Goal: Task Accomplishment & Management: Manage account settings

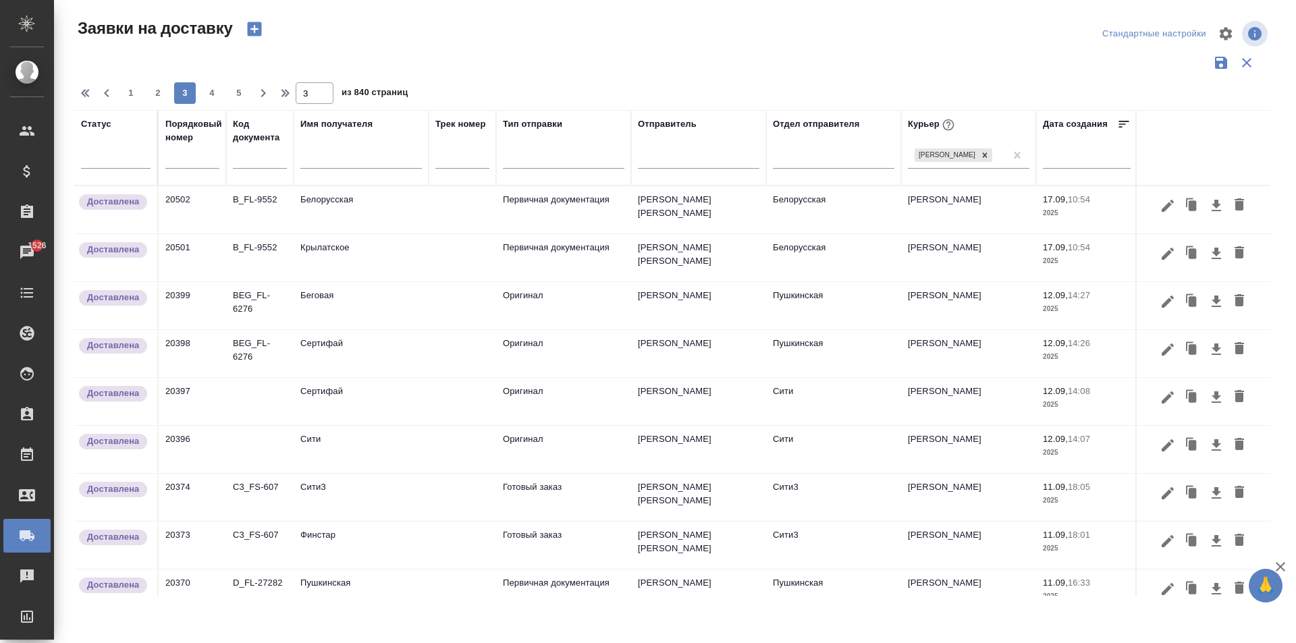
scroll to position [821, 0]
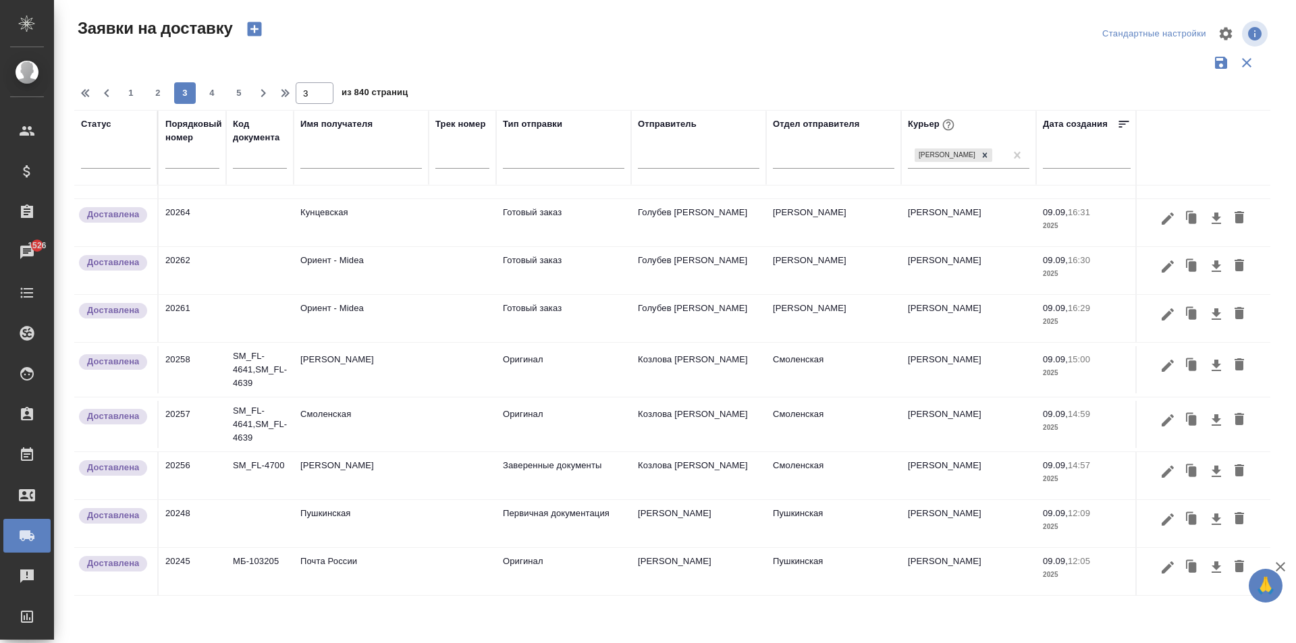
click at [329, 160] on input "text" at bounding box center [360, 159] width 121 height 17
click at [334, 163] on input "text" at bounding box center [360, 159] width 121 height 17
type input "w"
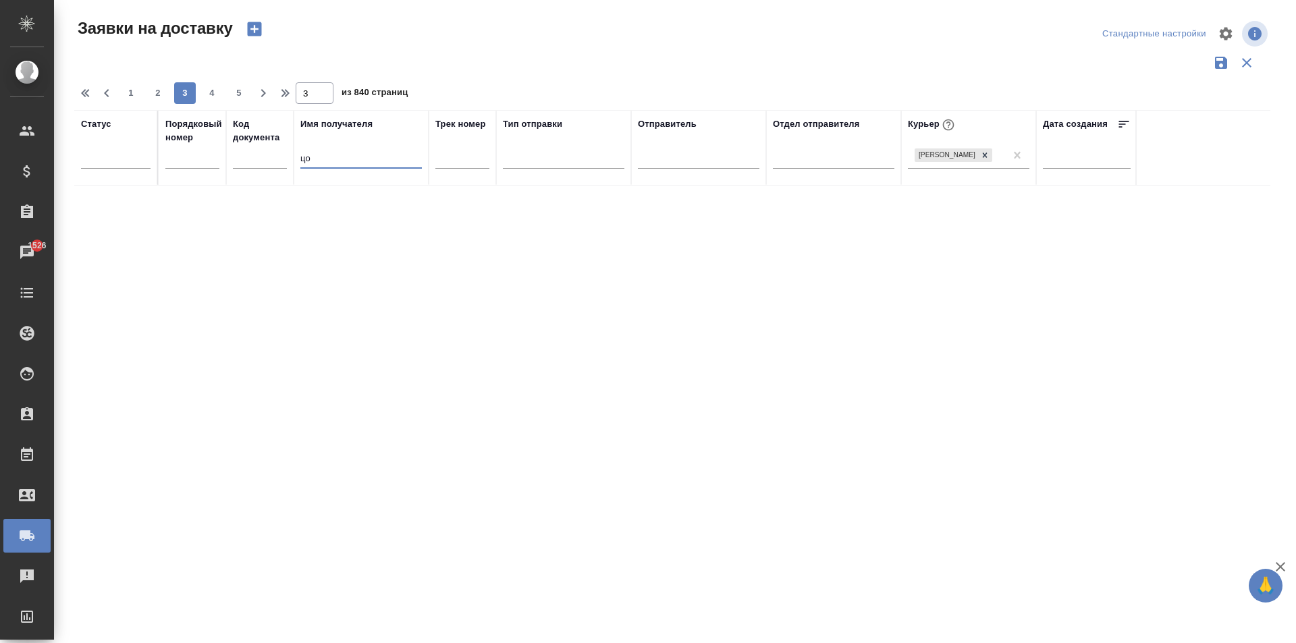
scroll to position [0, 0]
type input "цо"
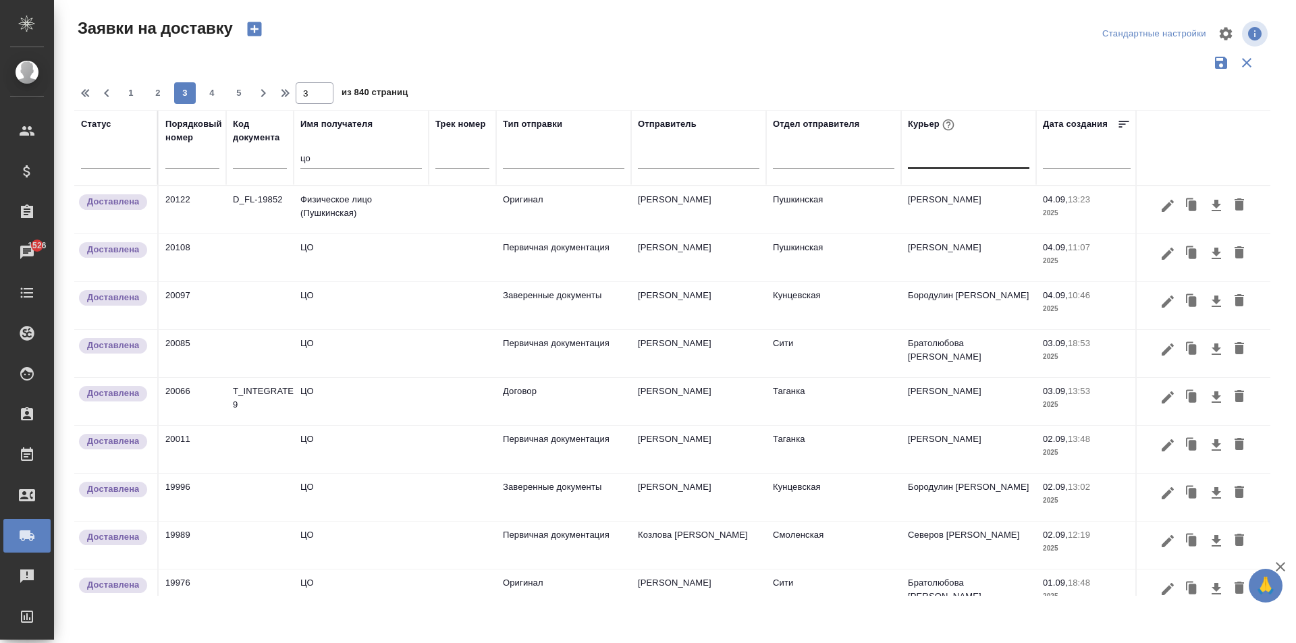
click at [327, 258] on td "ЦО" at bounding box center [361, 257] width 135 height 47
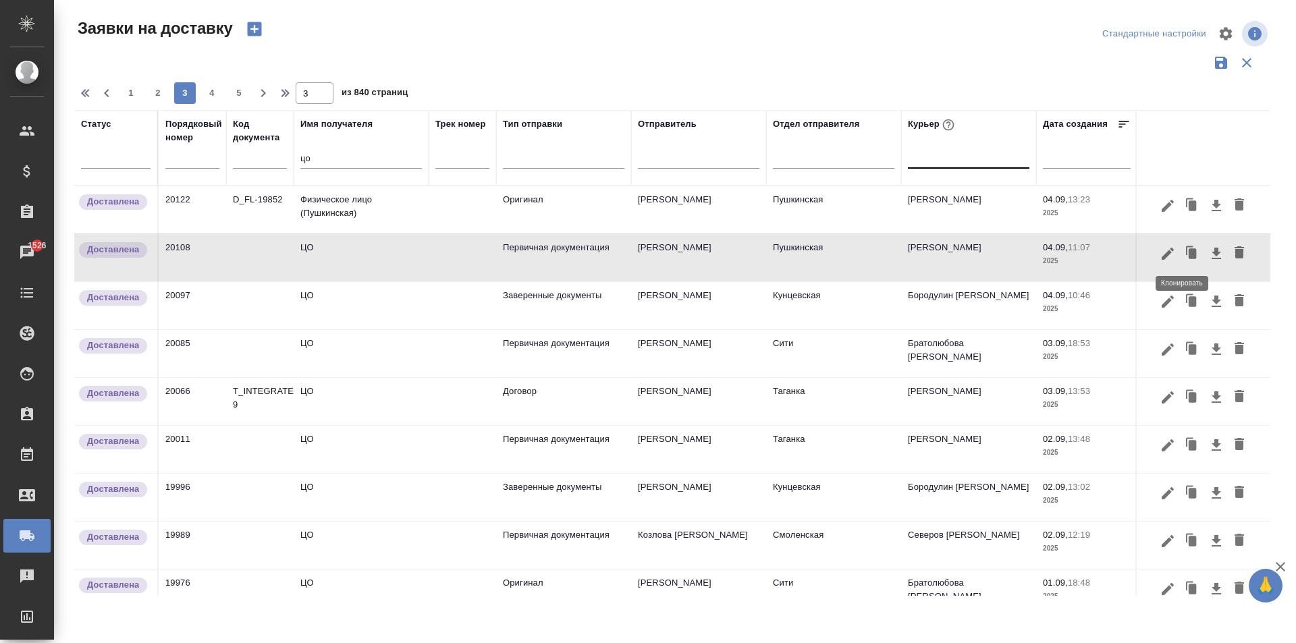
click at [1189, 254] on icon "button" at bounding box center [1193, 253] width 8 height 10
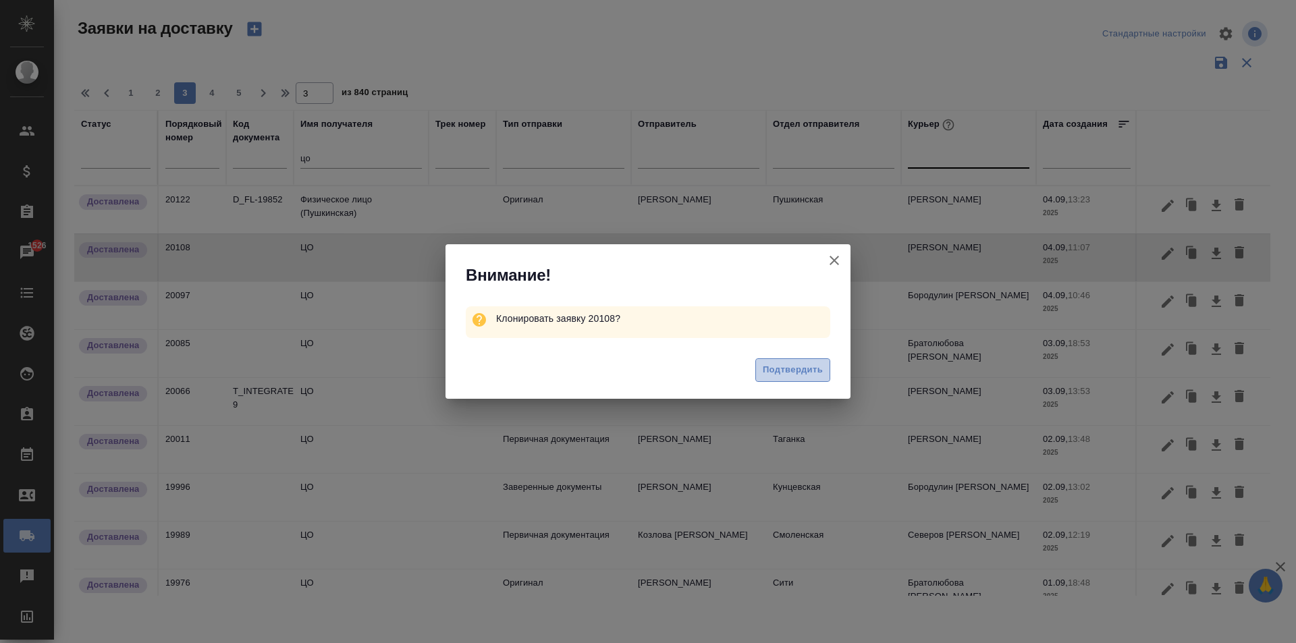
click at [780, 373] on span "Подтвердить" at bounding box center [793, 370] width 60 height 16
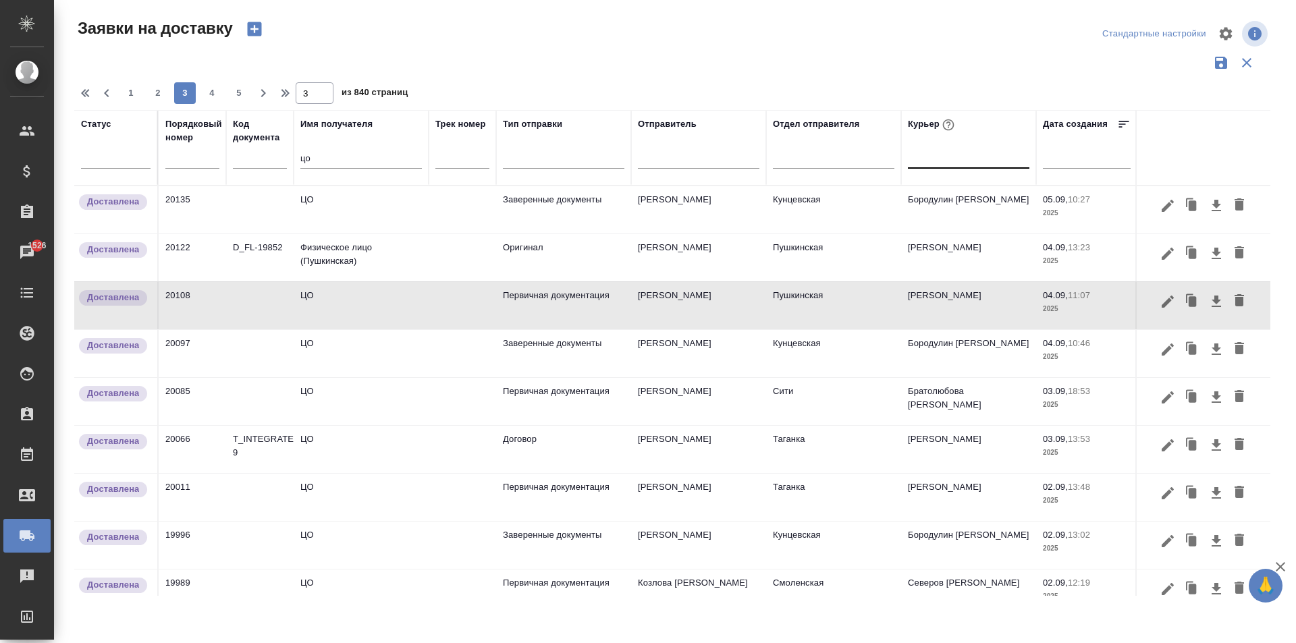
click at [346, 213] on td "ЦО" at bounding box center [361, 209] width 135 height 47
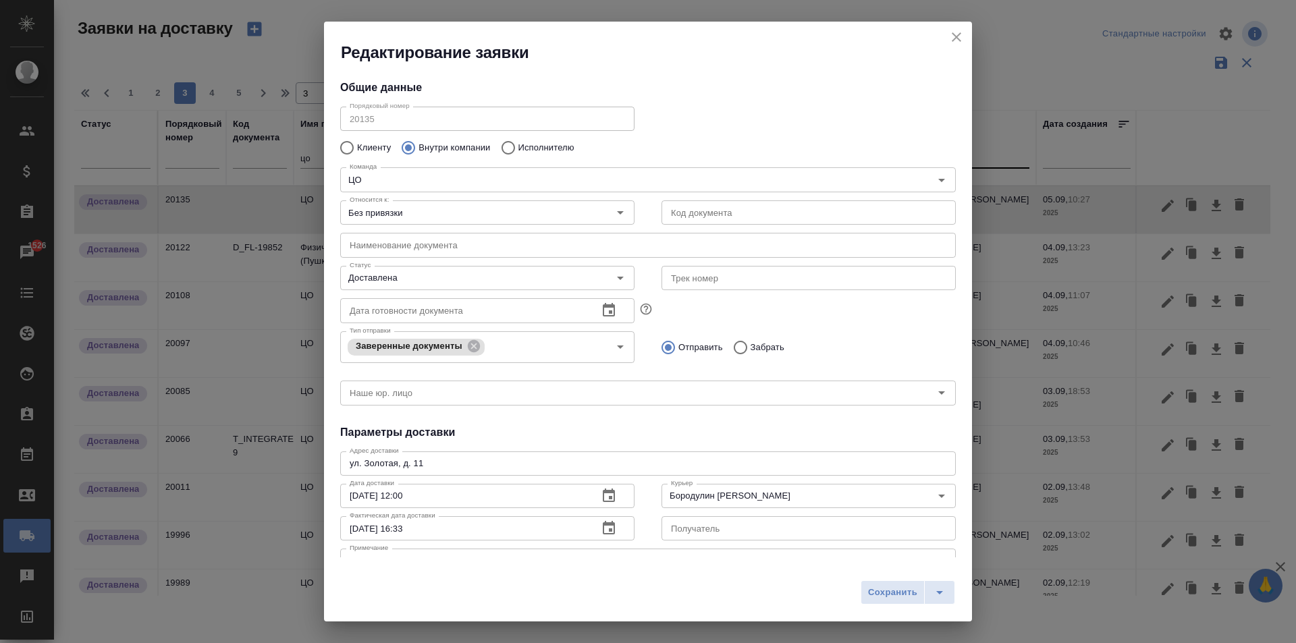
type input "[PERSON_NAME]"
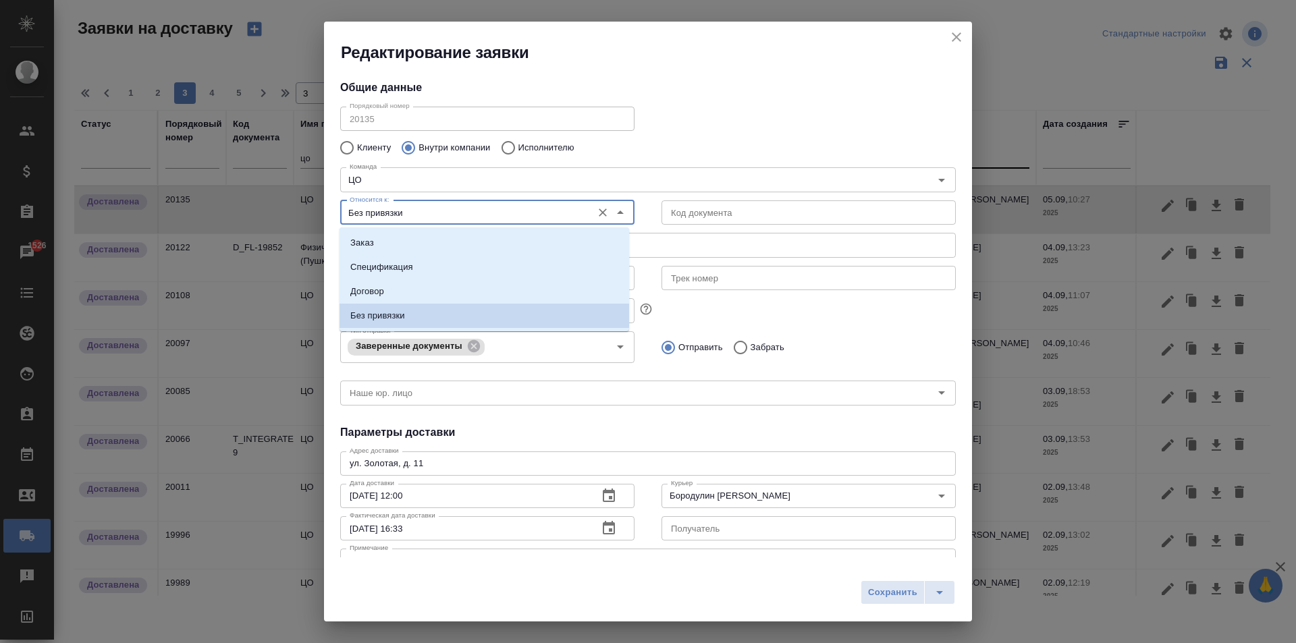
click at [441, 209] on input "Без привязки" at bounding box center [464, 213] width 241 height 16
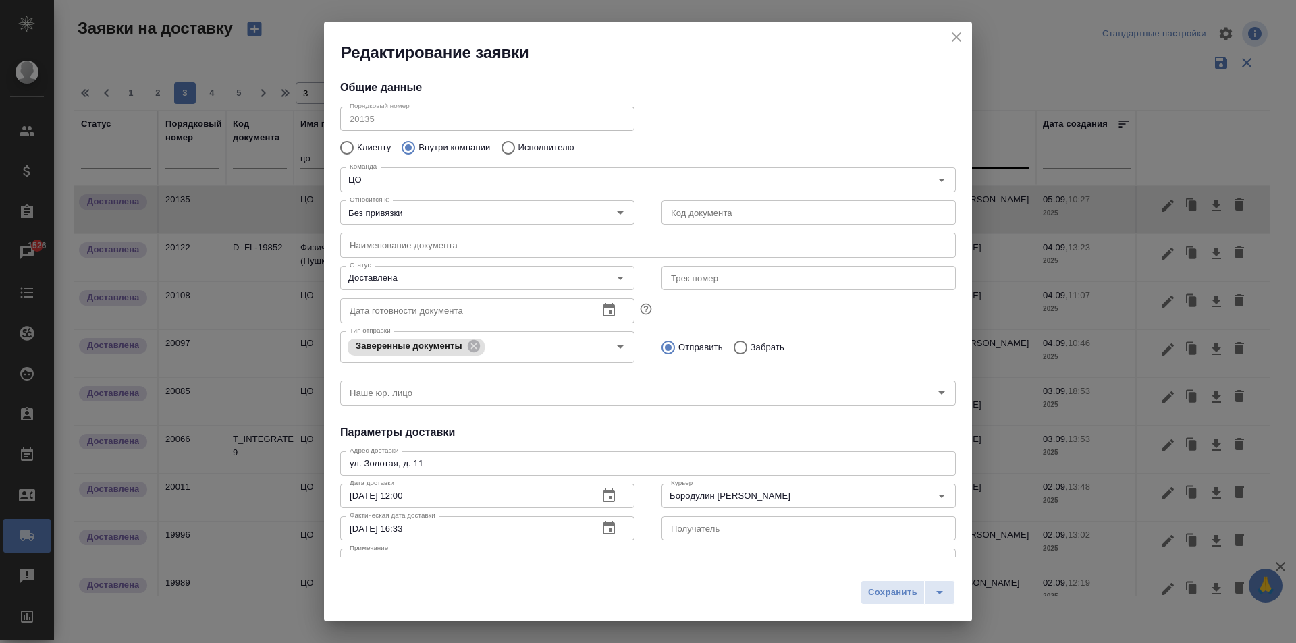
click at [688, 156] on div "Команда ЦО Команда" at bounding box center [648, 177] width 643 height 59
click at [389, 243] on input "text" at bounding box center [648, 245] width 616 height 24
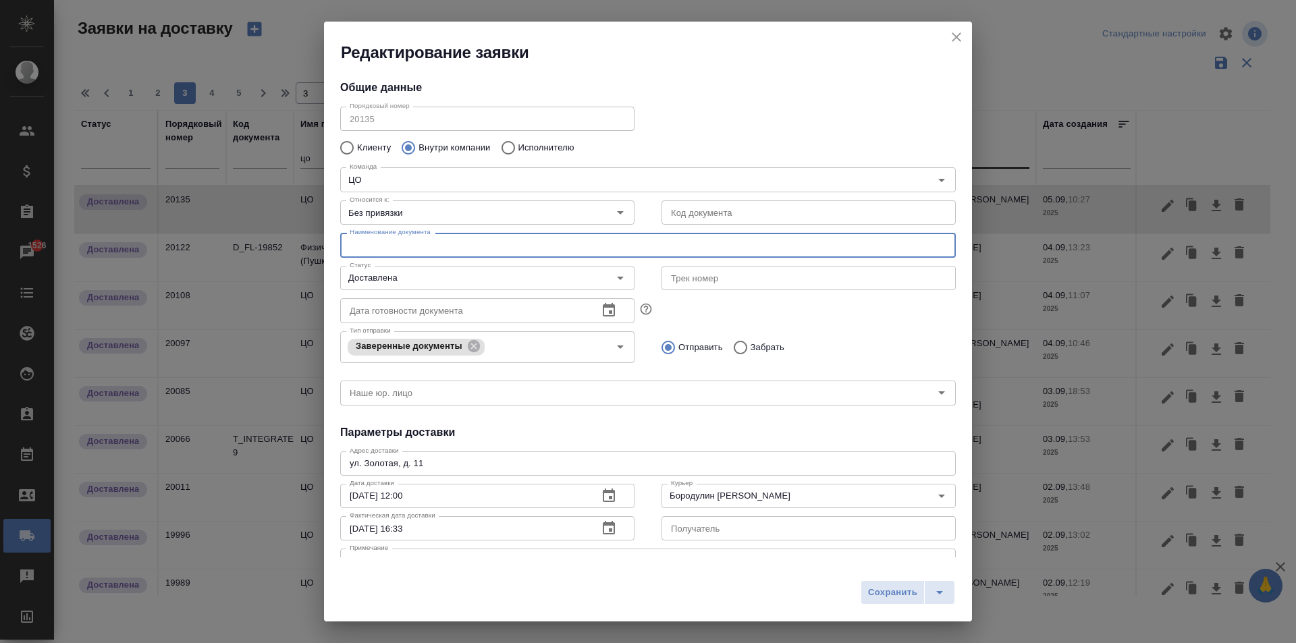
type input "Ч"
click at [396, 248] on input "Документы для бухгалтерии" at bounding box center [648, 245] width 616 height 24
type input "Документы и чеки для бухгалтерии"
drag, startPoint x: 506, startPoint y: 250, endPoint x: 292, endPoint y: 238, distance: 214.3
click at [292, 238] on div "Редактирование заявки Общие данные Порядковый номер 20135 Порядковый номер Клие…" at bounding box center [648, 321] width 1296 height 643
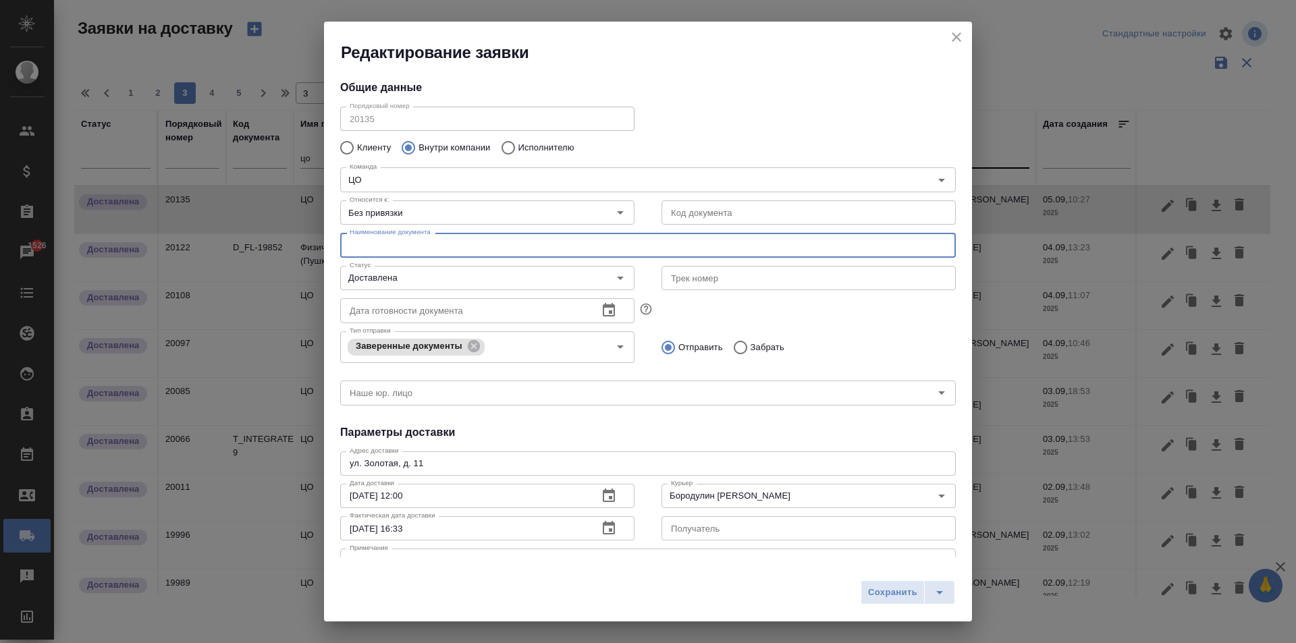
click at [959, 40] on icon "close" at bounding box center [956, 36] width 9 height 9
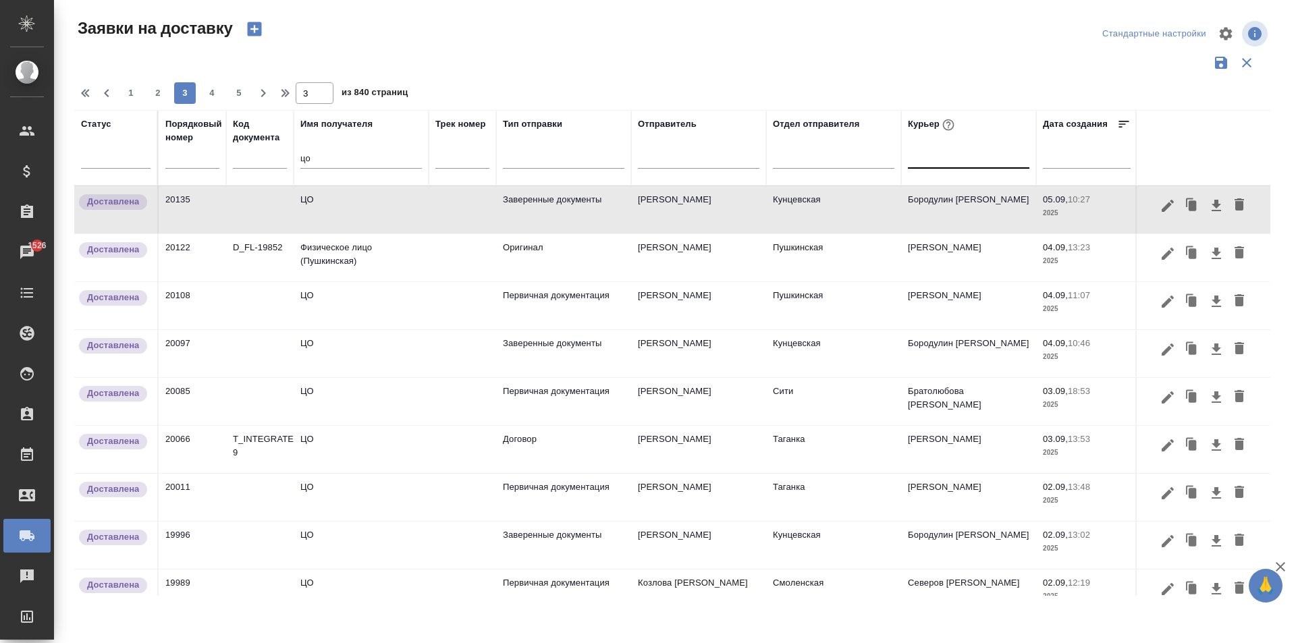
click at [362, 207] on td "ЦО" at bounding box center [361, 209] width 135 height 47
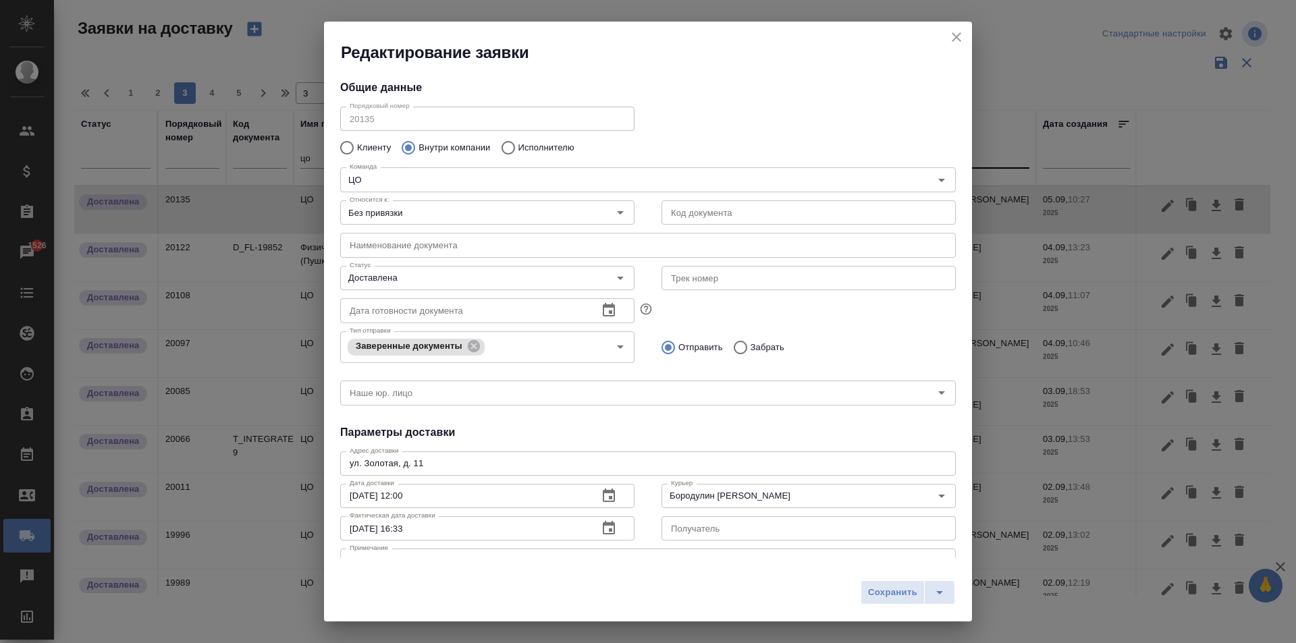
click at [963, 41] on icon "close" at bounding box center [956, 37] width 16 height 16
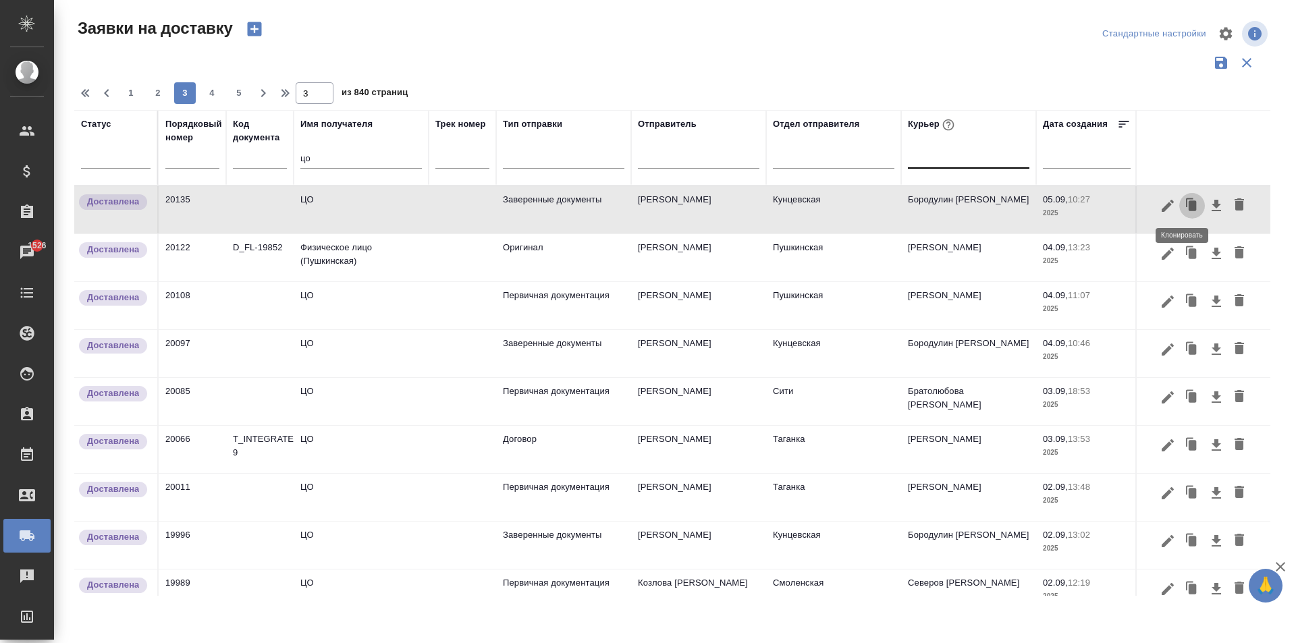
click at [1183, 200] on icon "button" at bounding box center [1192, 205] width 19 height 19
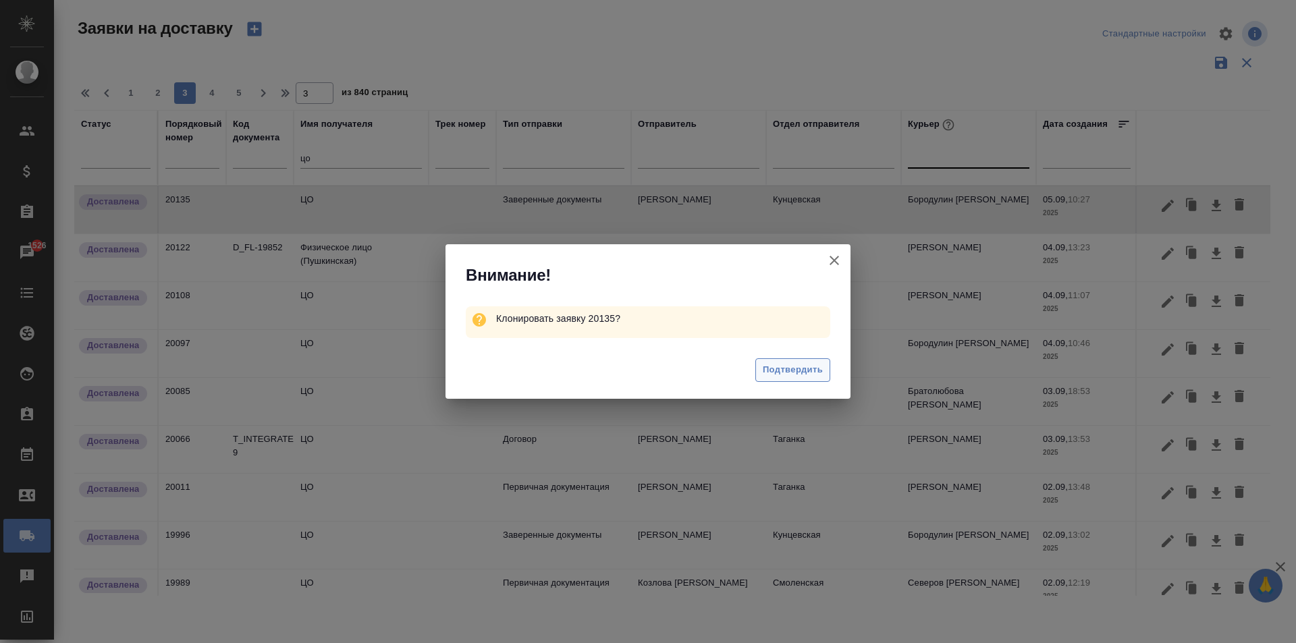
click at [790, 370] on span "Подтвердить" at bounding box center [793, 370] width 60 height 16
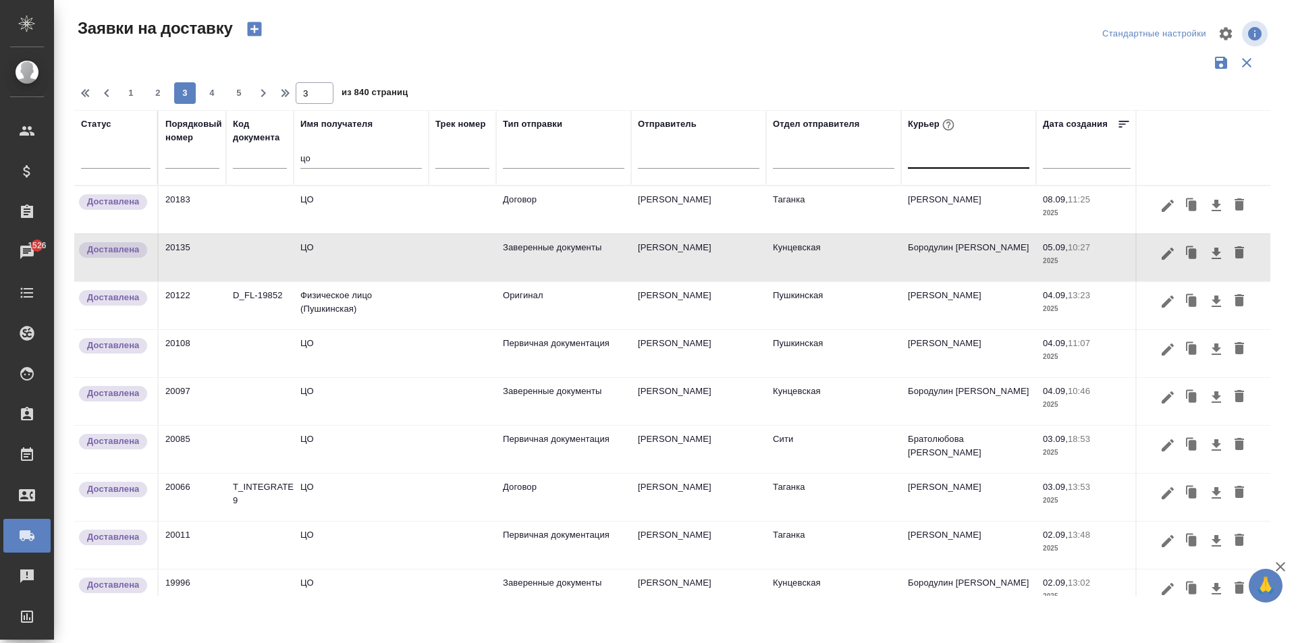
click at [354, 215] on td "ЦО" at bounding box center [361, 209] width 135 height 47
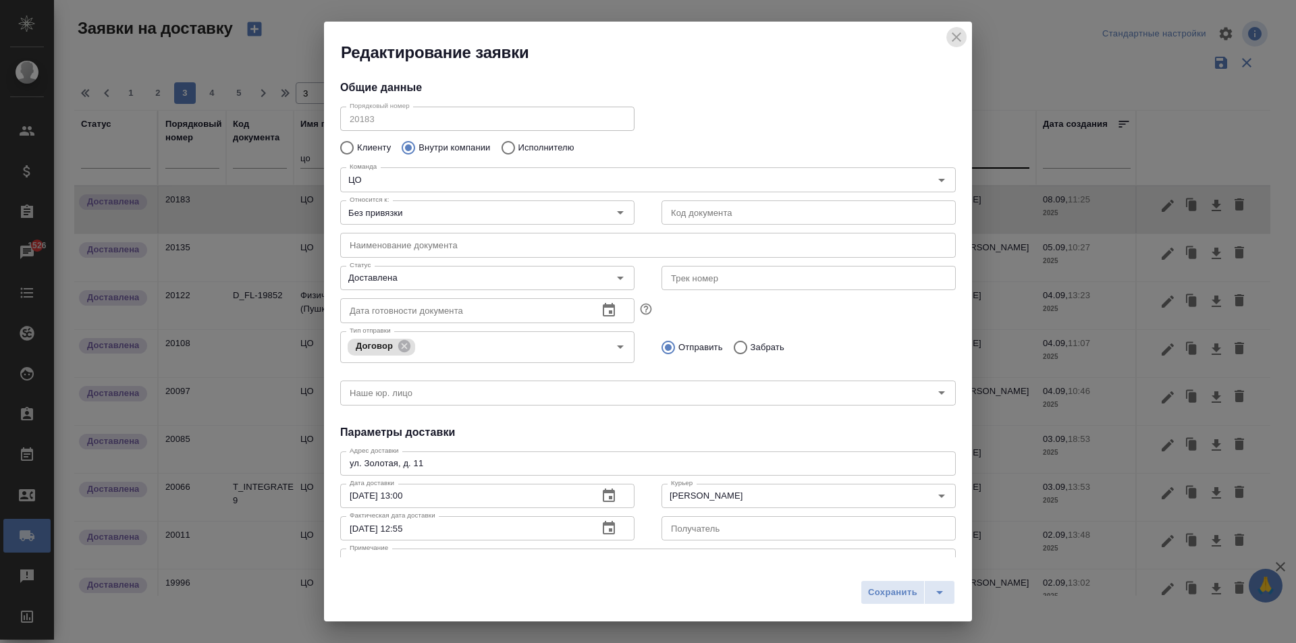
click at [961, 36] on icon "close" at bounding box center [956, 37] width 16 height 16
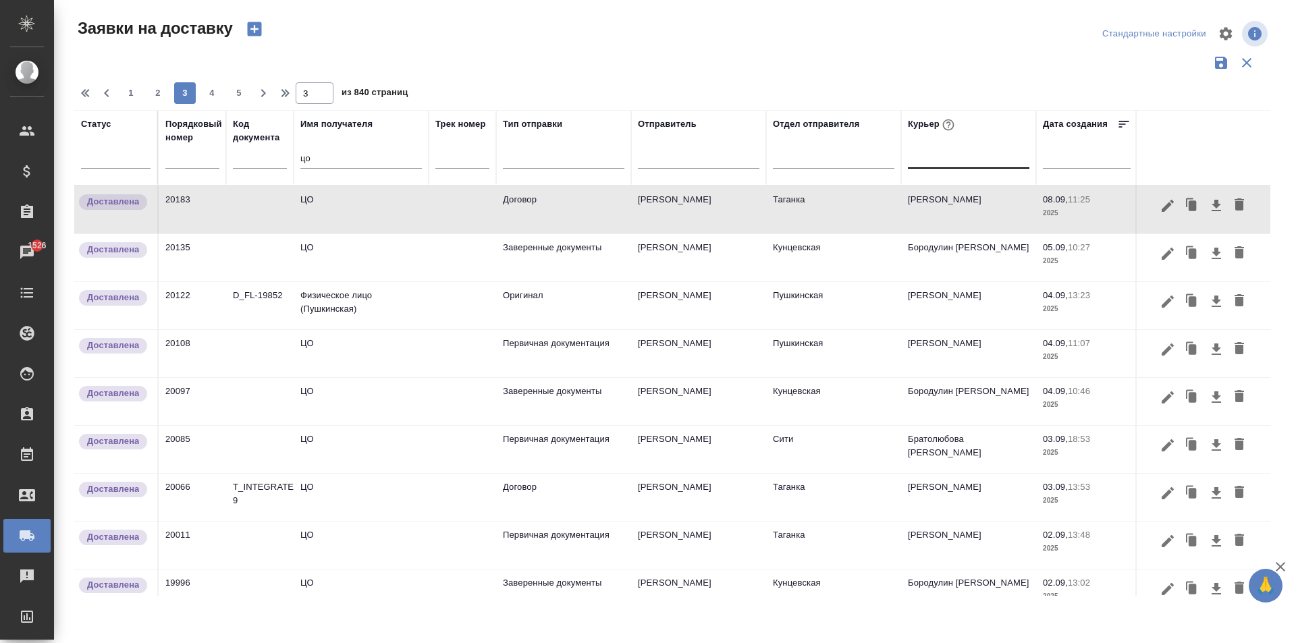
click at [344, 263] on td "ЦО" at bounding box center [361, 257] width 135 height 47
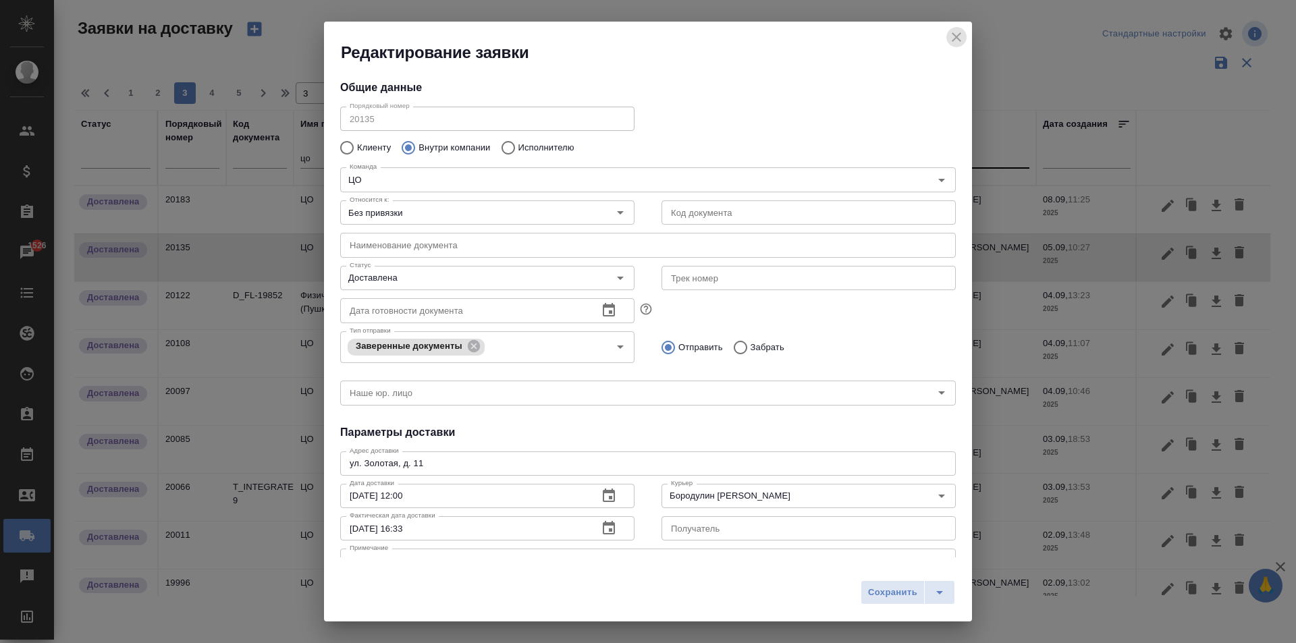
drag, startPoint x: 956, startPoint y: 35, endPoint x: 860, endPoint y: 154, distance: 152.6
click at [956, 35] on icon "close" at bounding box center [956, 37] width 16 height 16
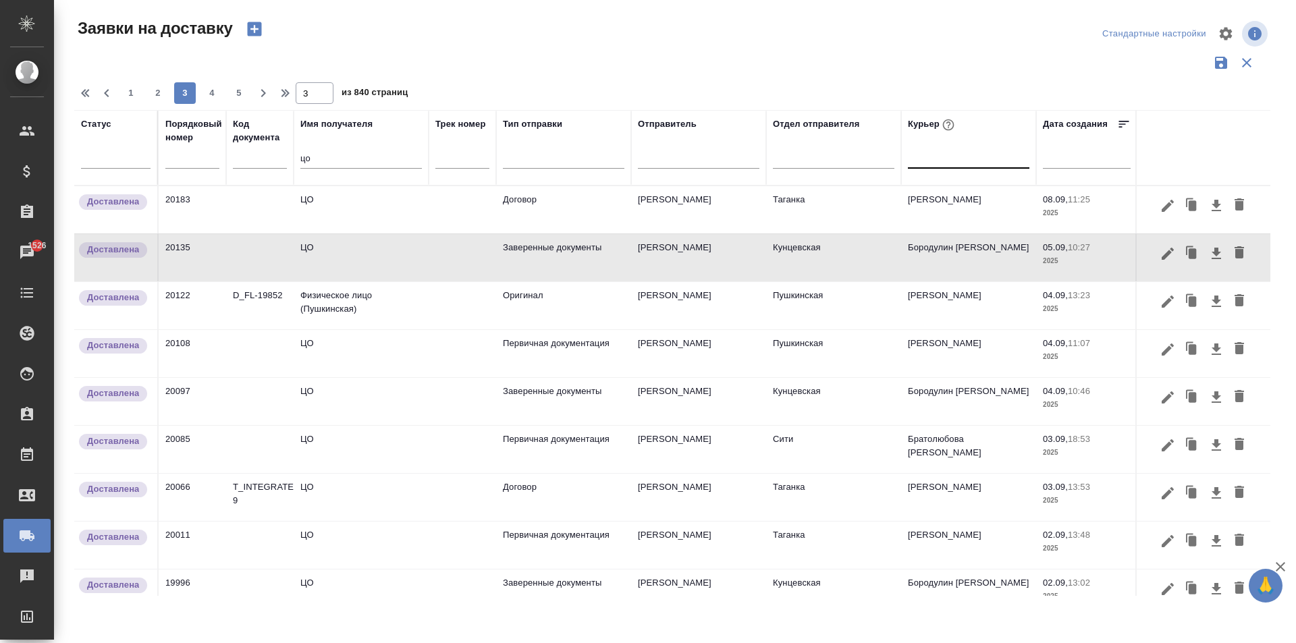
click at [410, 264] on td "ЦО" at bounding box center [361, 257] width 135 height 47
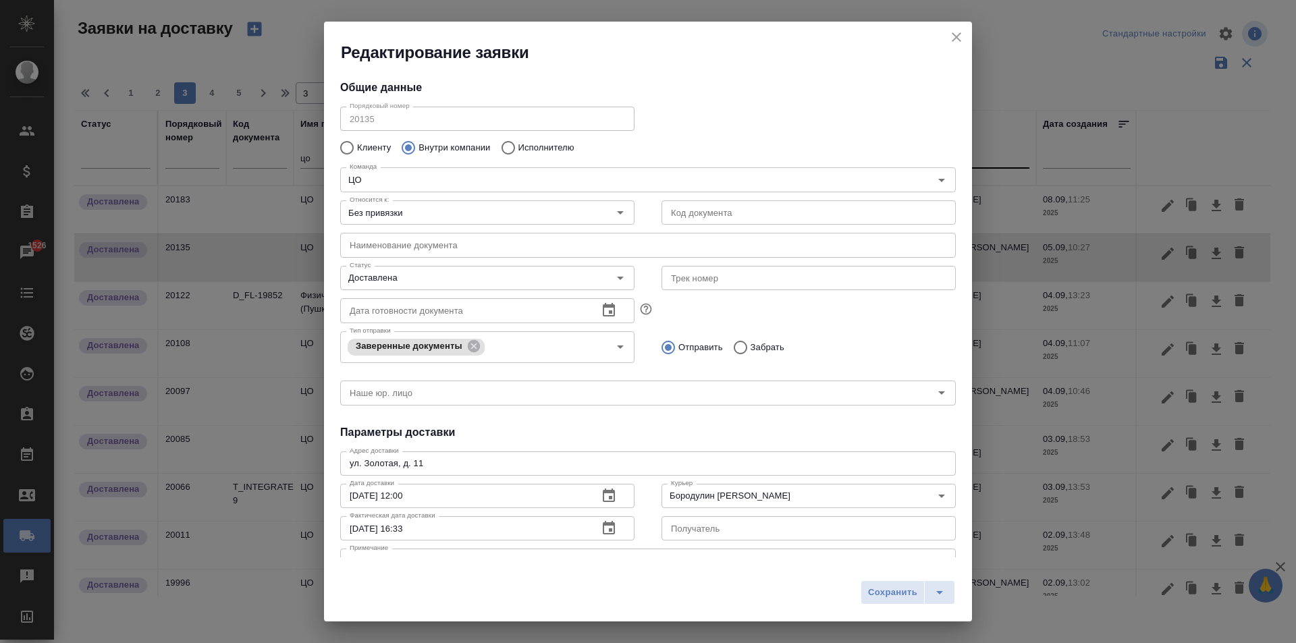
click at [963, 31] on icon "close" at bounding box center [956, 37] width 16 height 16
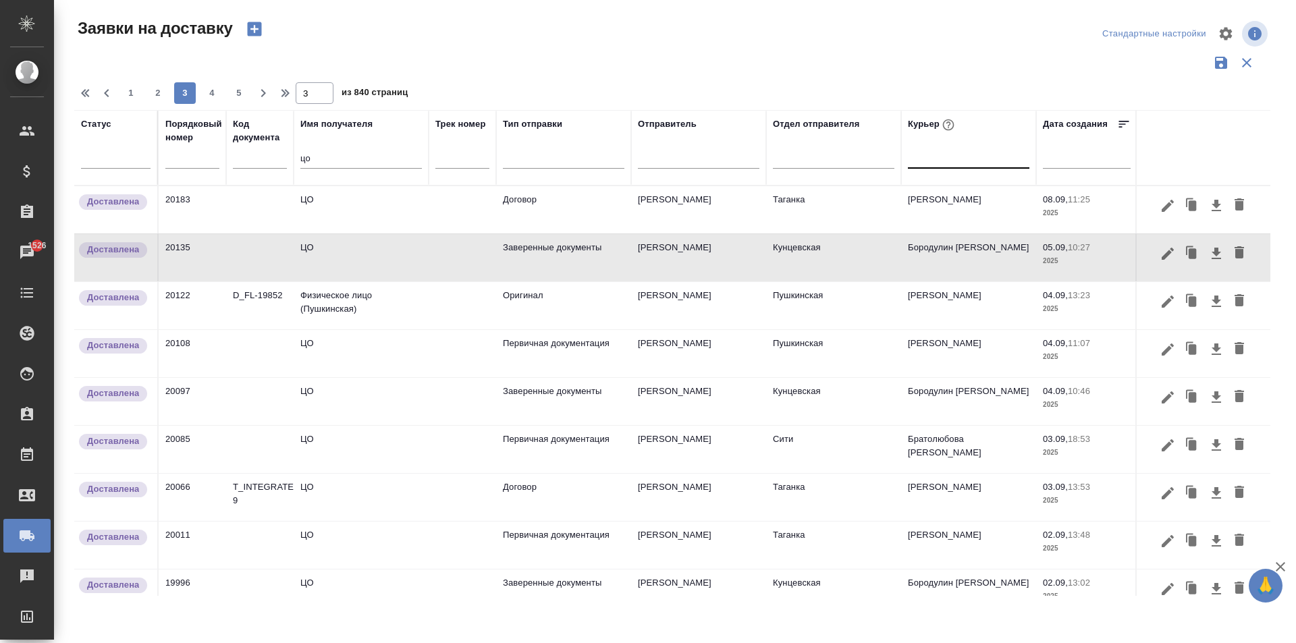
click at [340, 213] on td "ЦО" at bounding box center [361, 209] width 135 height 47
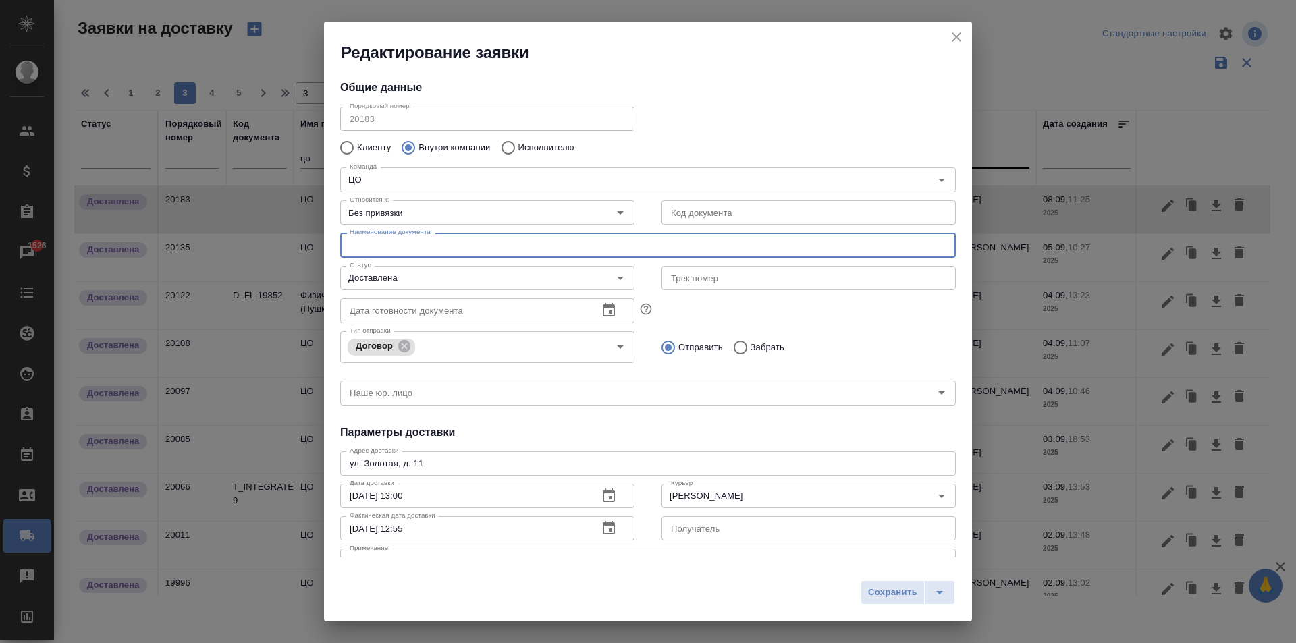
click at [428, 245] on input "text" at bounding box center [648, 245] width 616 height 24
type input "Документы и чеки для бухгалтерии"
click at [957, 36] on icon "close" at bounding box center [956, 36] width 9 height 9
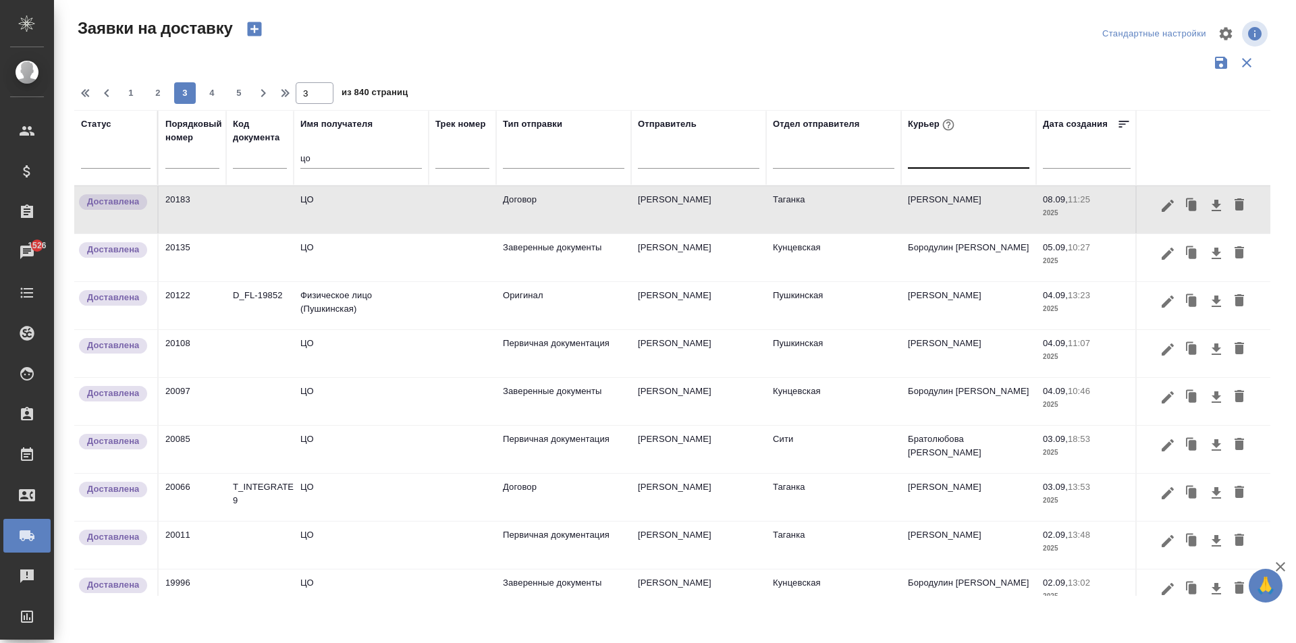
click at [406, 213] on td "ЦО" at bounding box center [361, 209] width 135 height 47
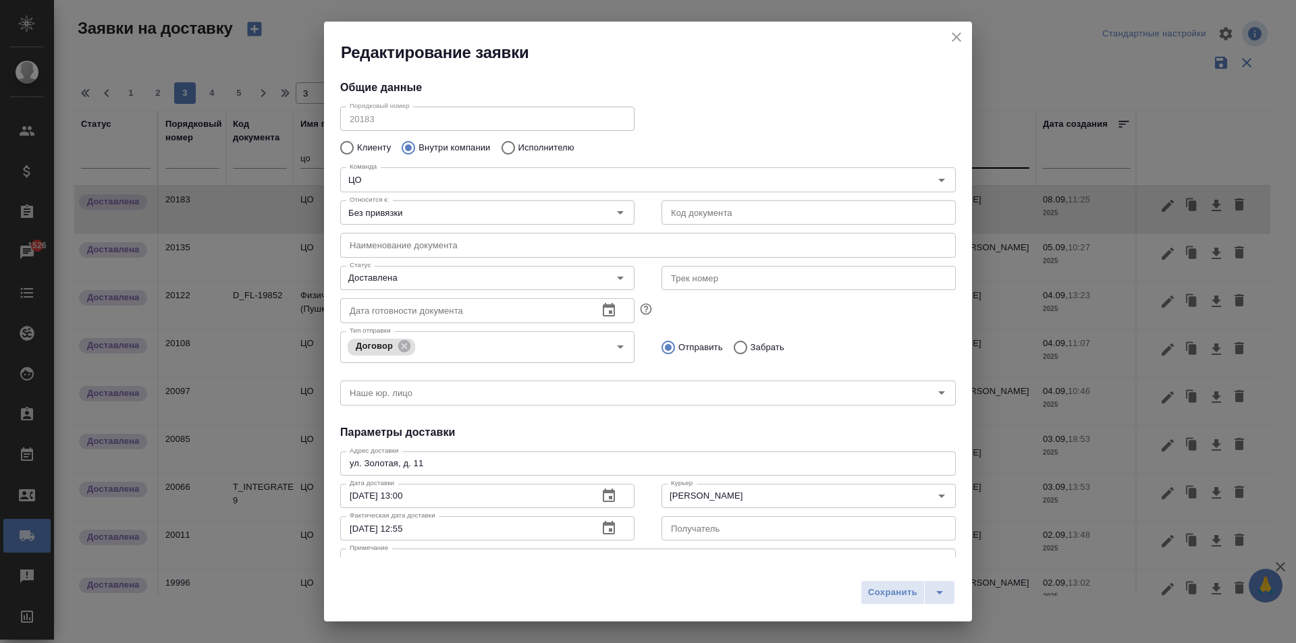
click at [956, 36] on icon "close" at bounding box center [956, 36] width 9 height 9
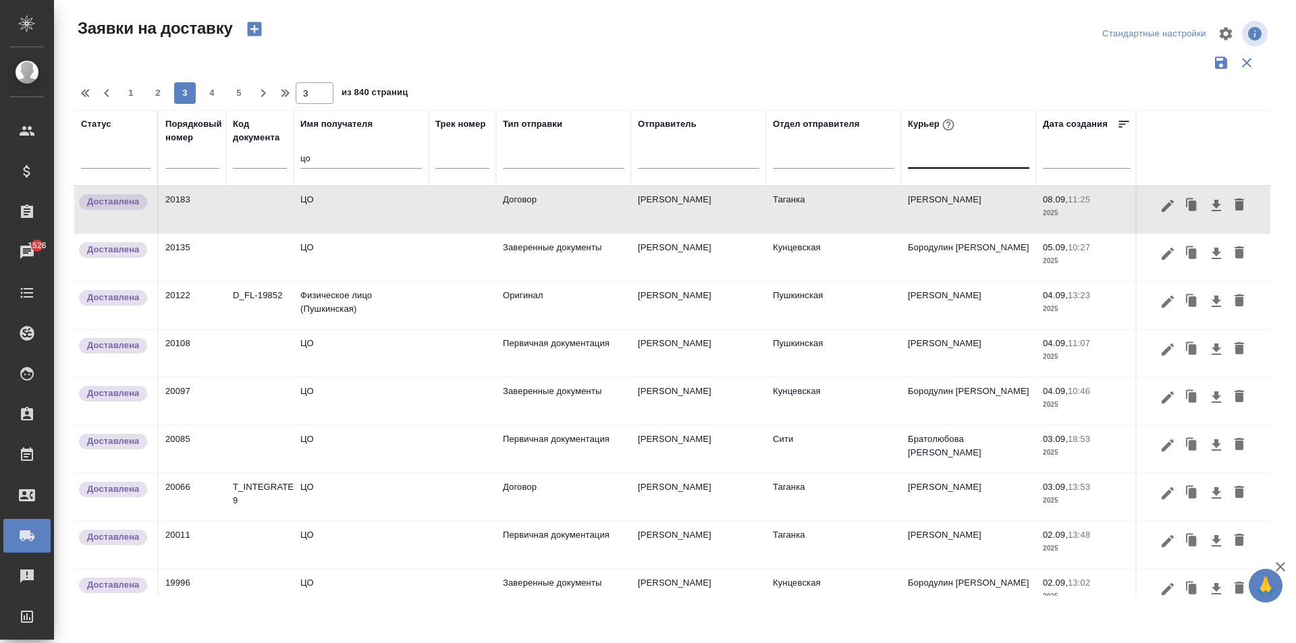
click at [374, 263] on td "ЦО" at bounding box center [361, 257] width 135 height 47
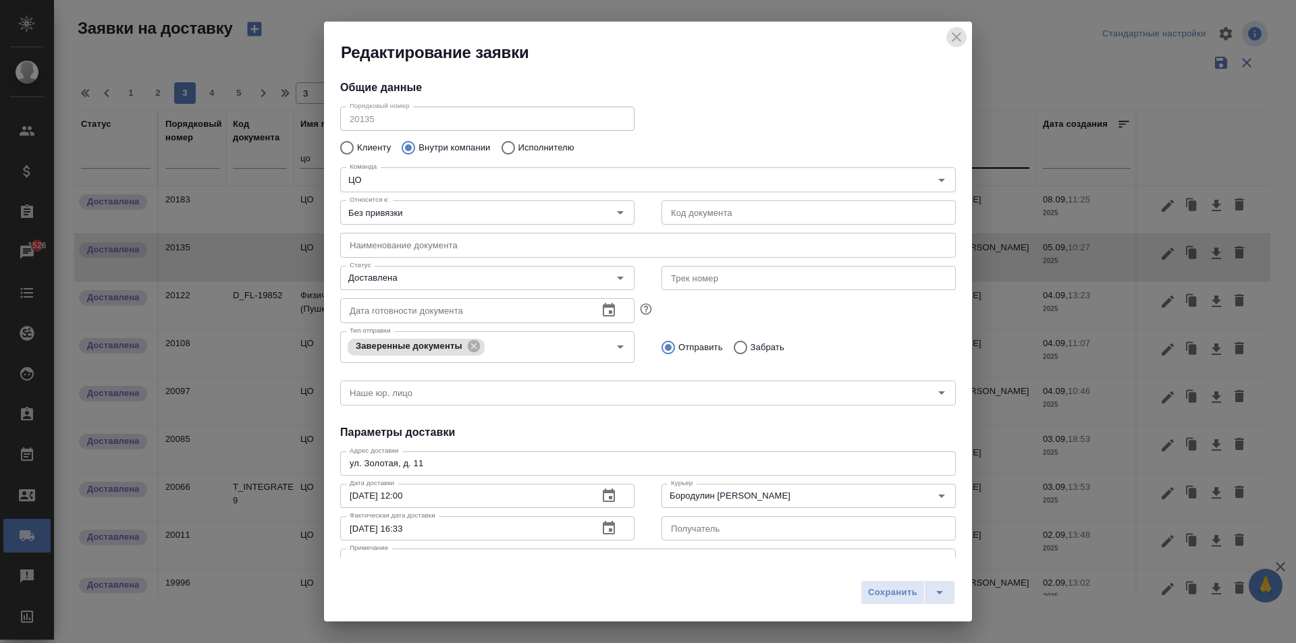
click at [954, 32] on icon "close" at bounding box center [956, 37] width 16 height 16
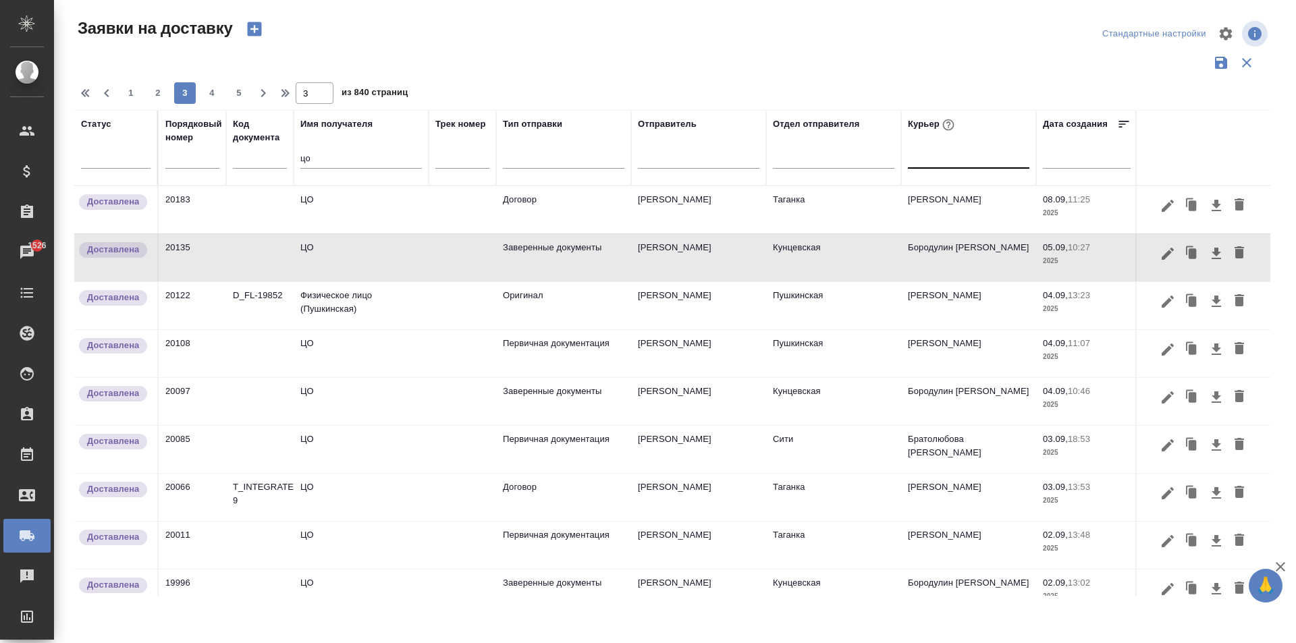
click at [355, 198] on td "ЦО" at bounding box center [361, 209] width 135 height 47
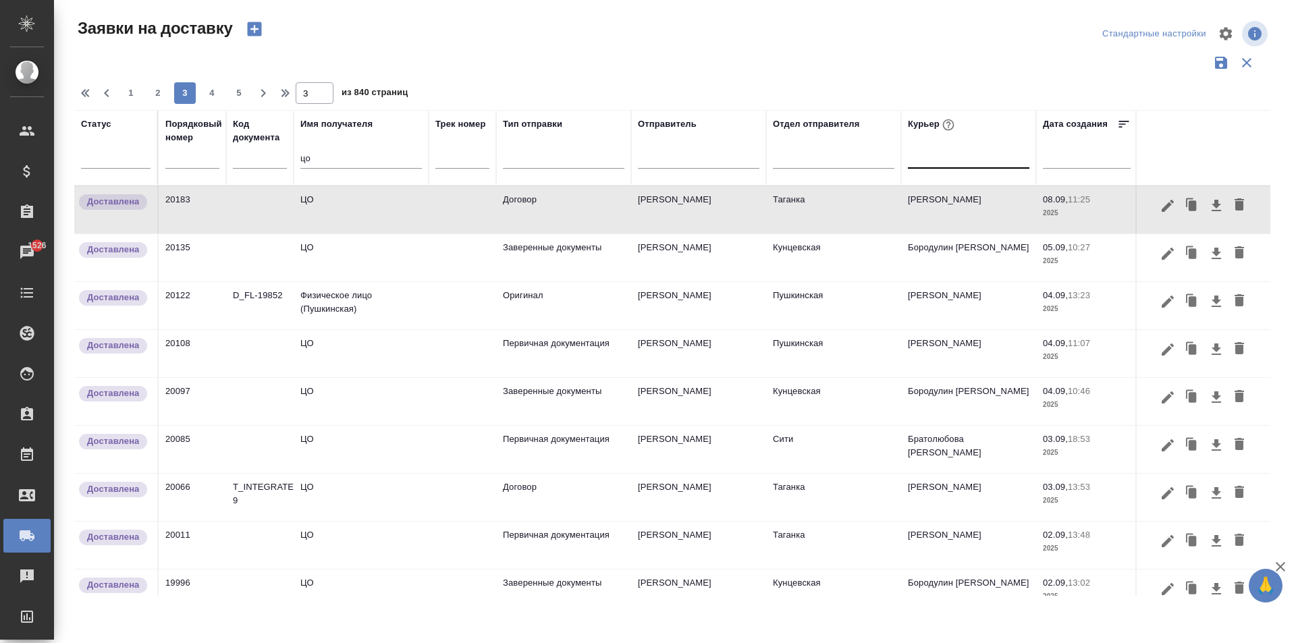
click at [373, 267] on td "ЦО" at bounding box center [361, 257] width 135 height 47
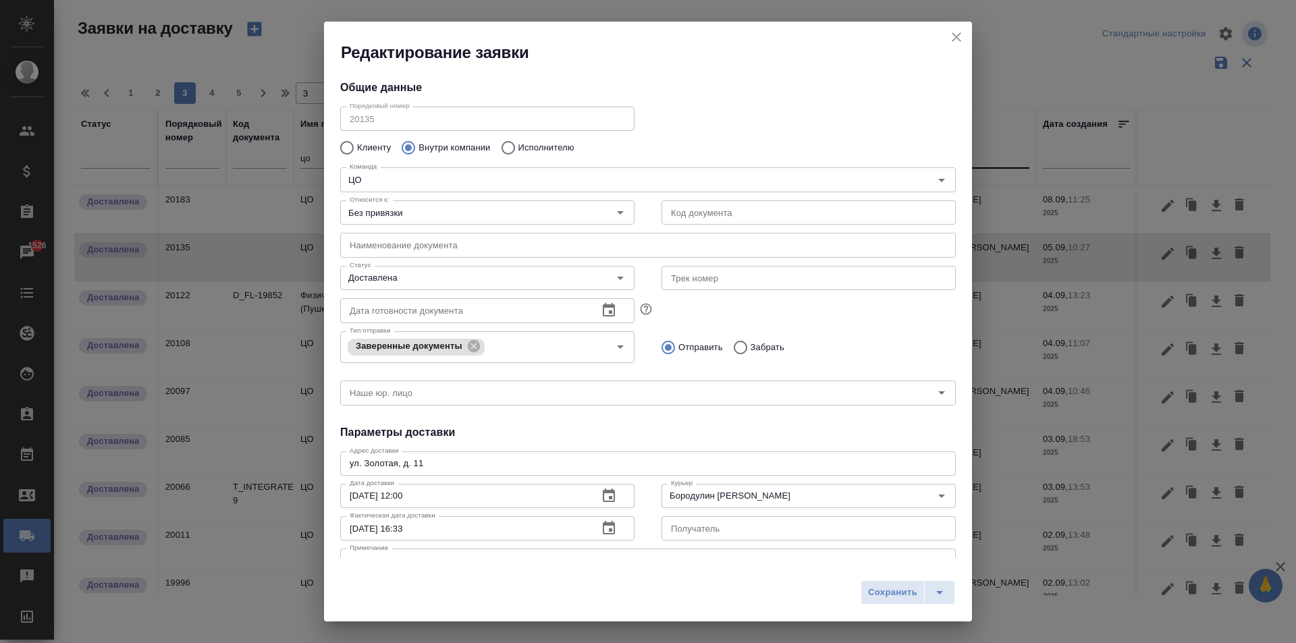
click at [958, 36] on icon "close" at bounding box center [956, 36] width 9 height 9
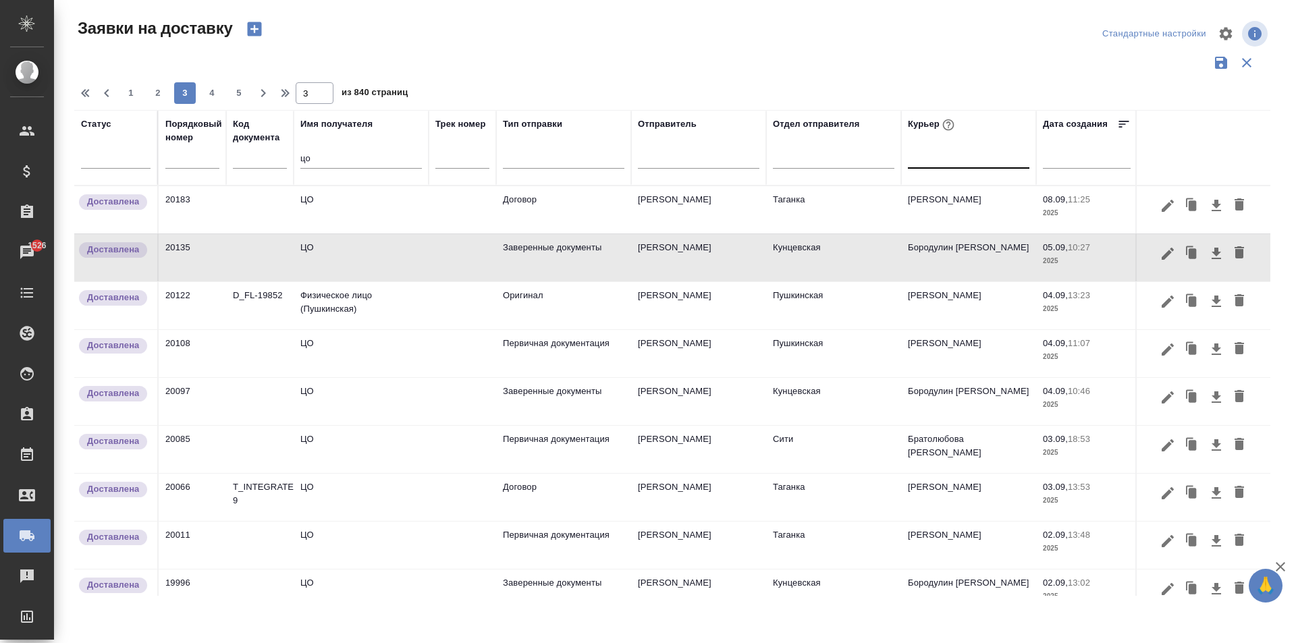
click at [286, 265] on td at bounding box center [259, 257] width 67 height 47
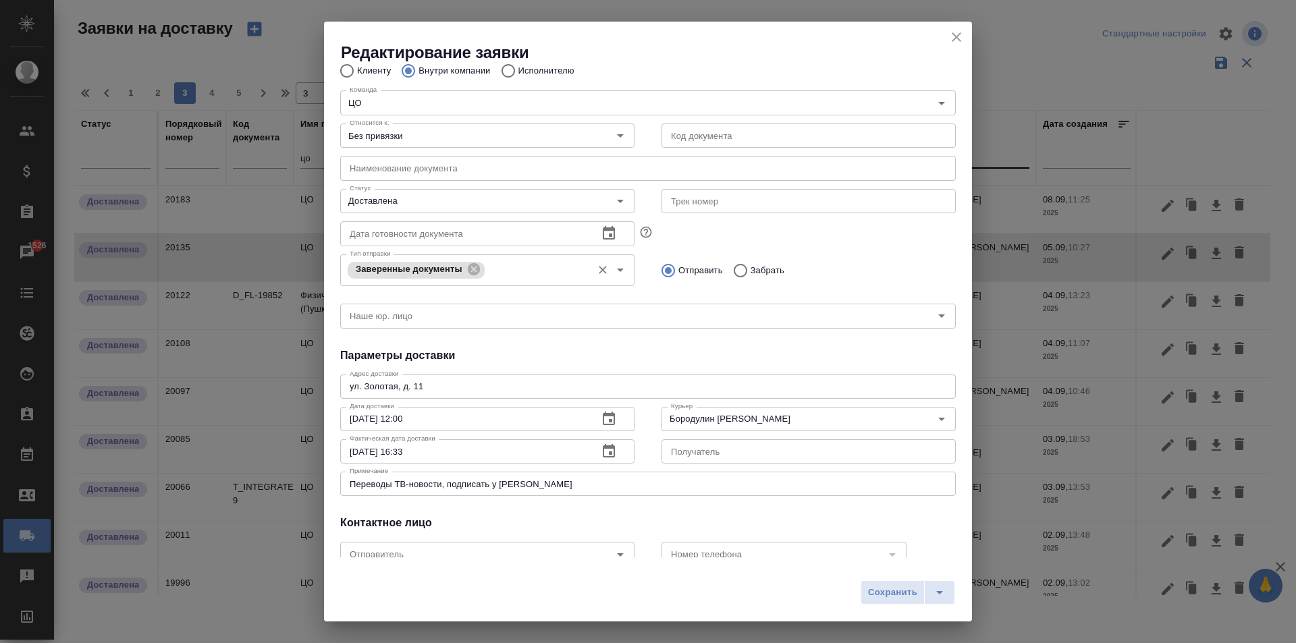
scroll to position [159, 0]
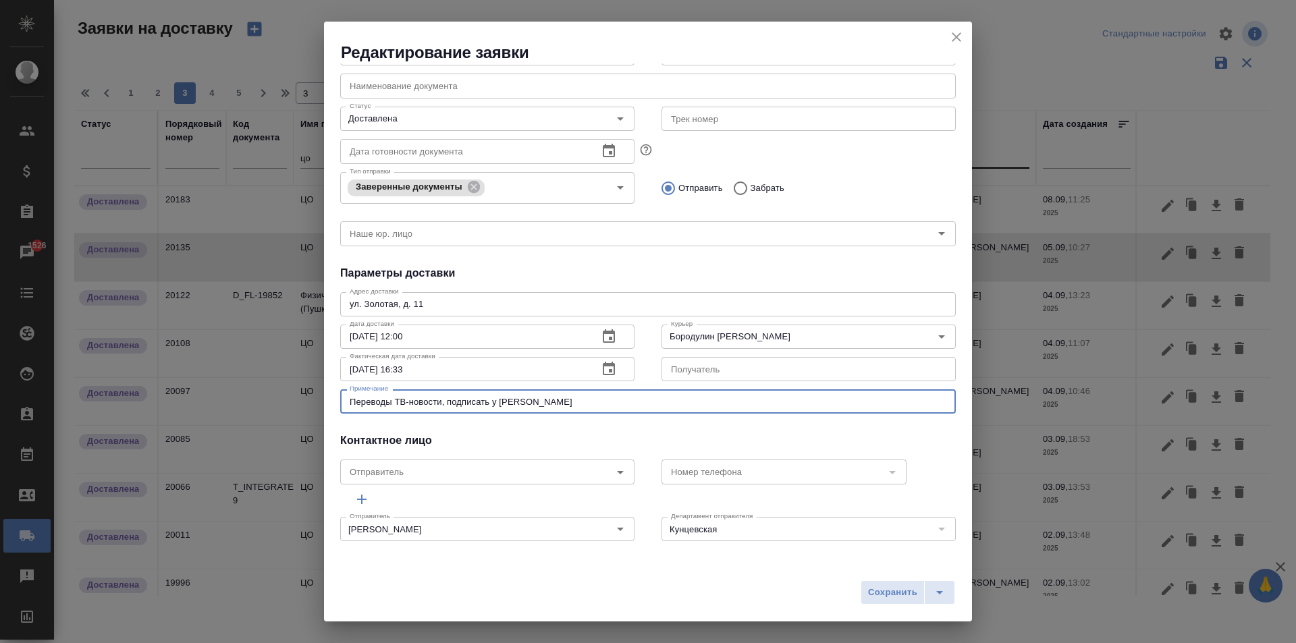
drag, startPoint x: 551, startPoint y: 404, endPoint x: 243, endPoint y: 379, distance: 309.4
click at [243, 379] on div "Редактирование заявки Общие данные Порядковый номер 20135 Порядковый номер Клие…" at bounding box center [648, 321] width 1296 height 643
click at [954, 30] on icon "close" at bounding box center [956, 37] width 16 height 16
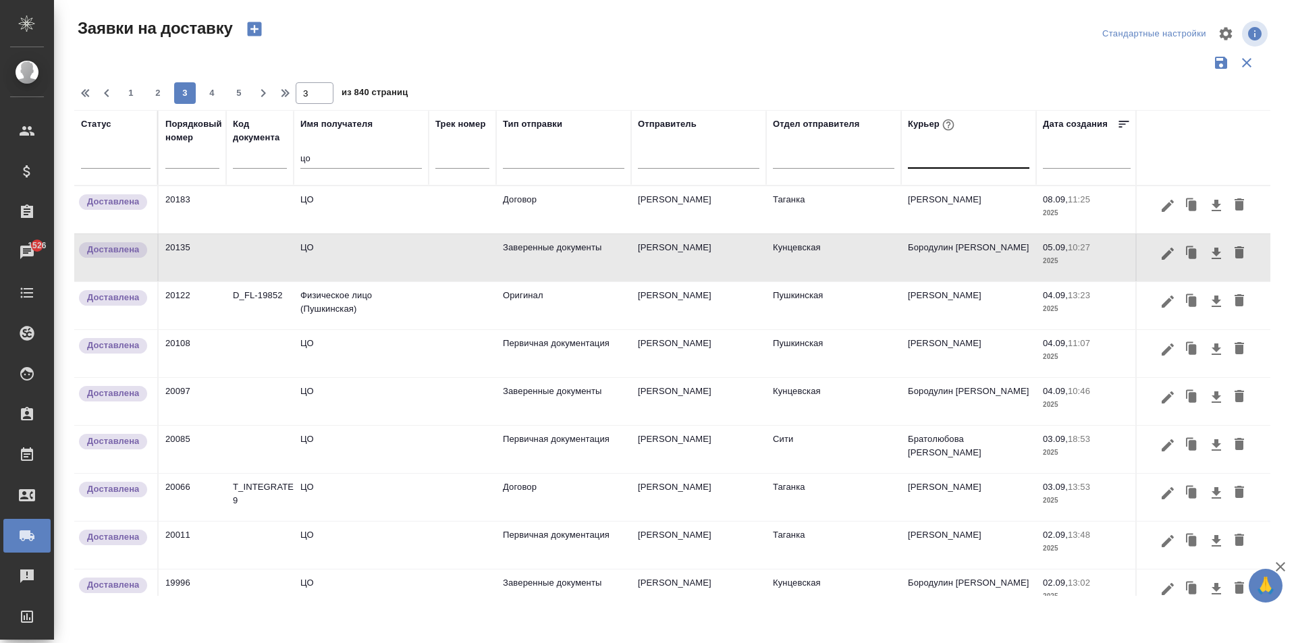
click at [372, 217] on td "ЦО" at bounding box center [361, 209] width 135 height 47
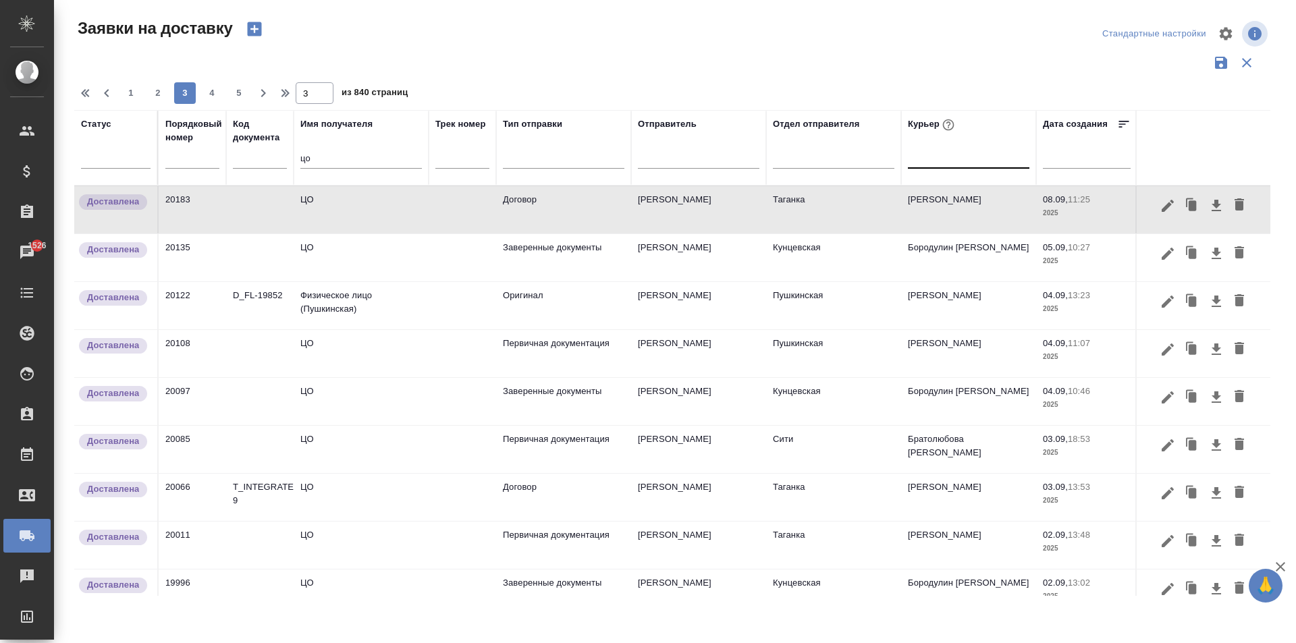
click at [1189, 205] on icon "button" at bounding box center [1193, 205] width 8 height 10
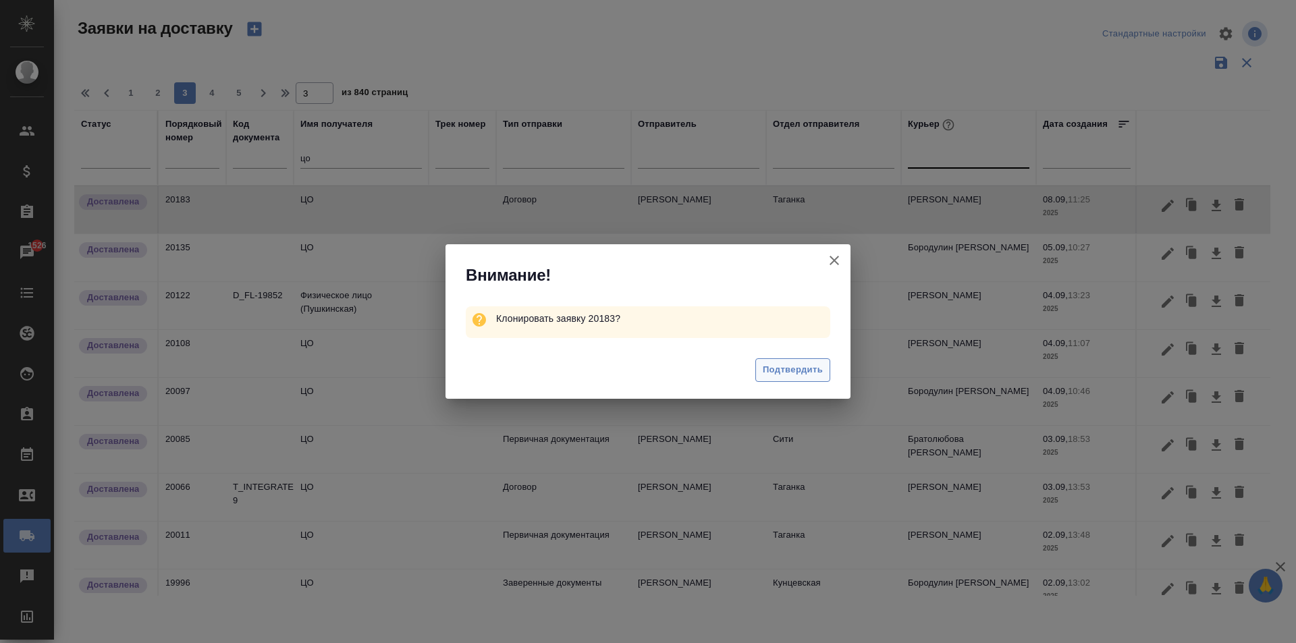
click at [799, 370] on span "Подтвердить" at bounding box center [793, 370] width 60 height 16
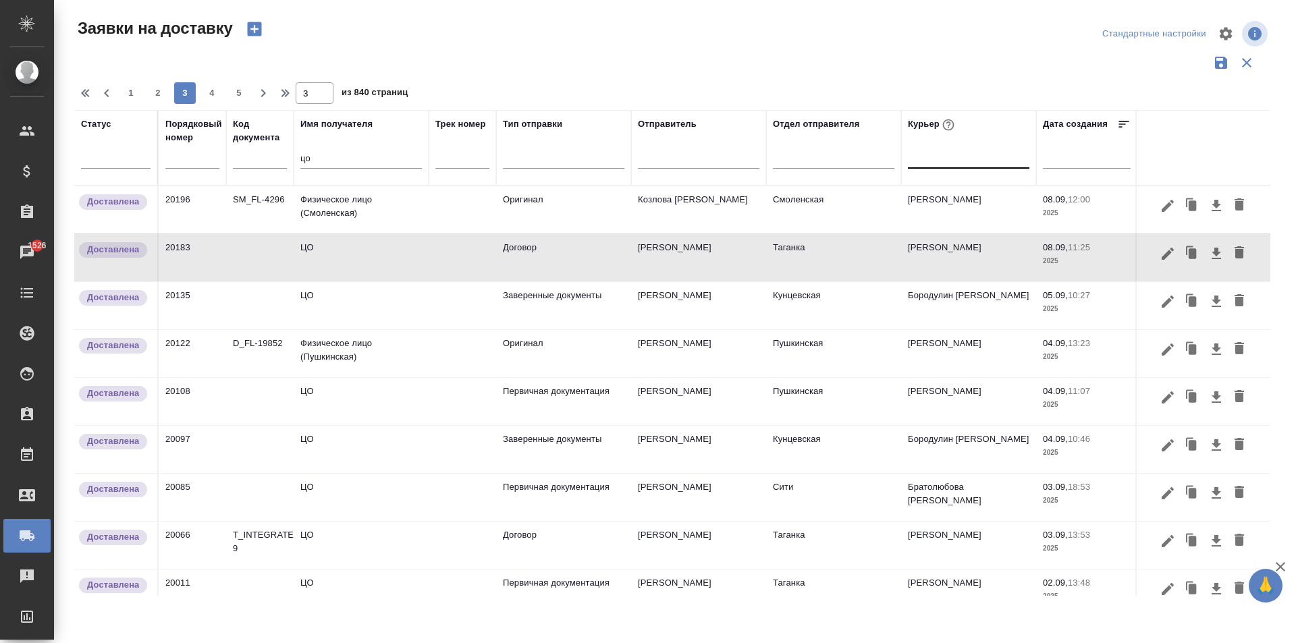
drag, startPoint x: 325, startPoint y: 159, endPoint x: 238, endPoint y: 169, distance: 88.3
click at [241, 169] on tr "Статус Порядковый номер Код документа Имя получателя цо Трек номер Тип отправки…" at bounding box center [774, 148] width 1401 height 76
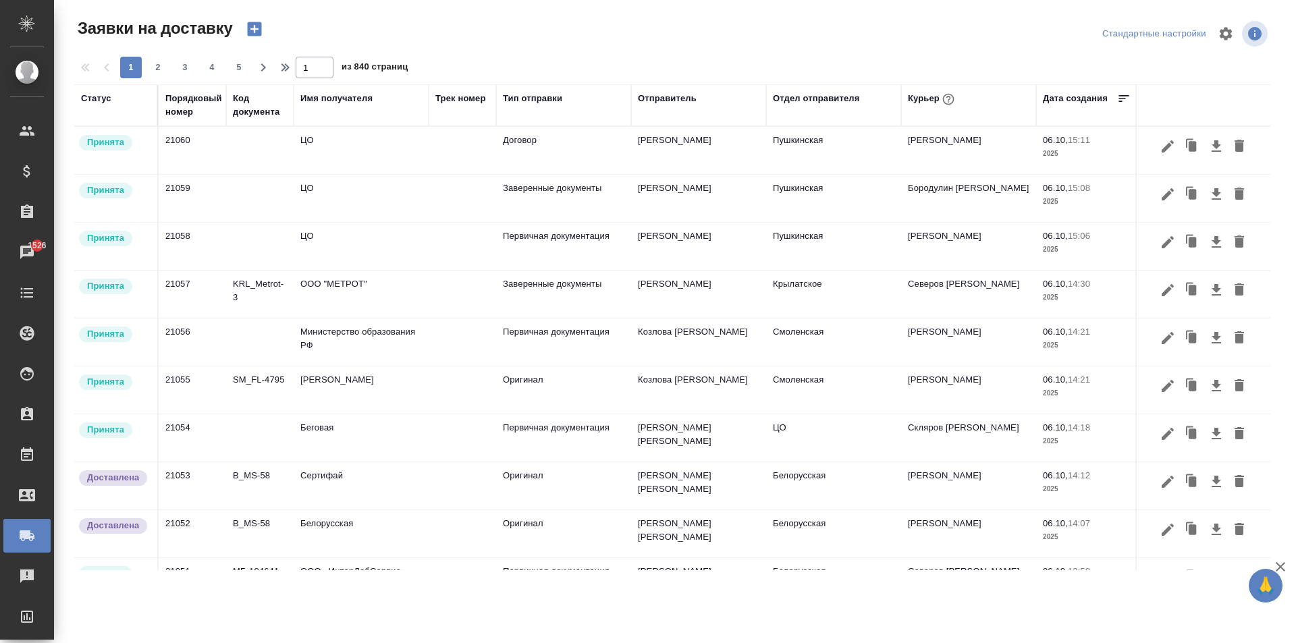
click at [949, 245] on td "[PERSON_NAME]" at bounding box center [968, 246] width 135 height 47
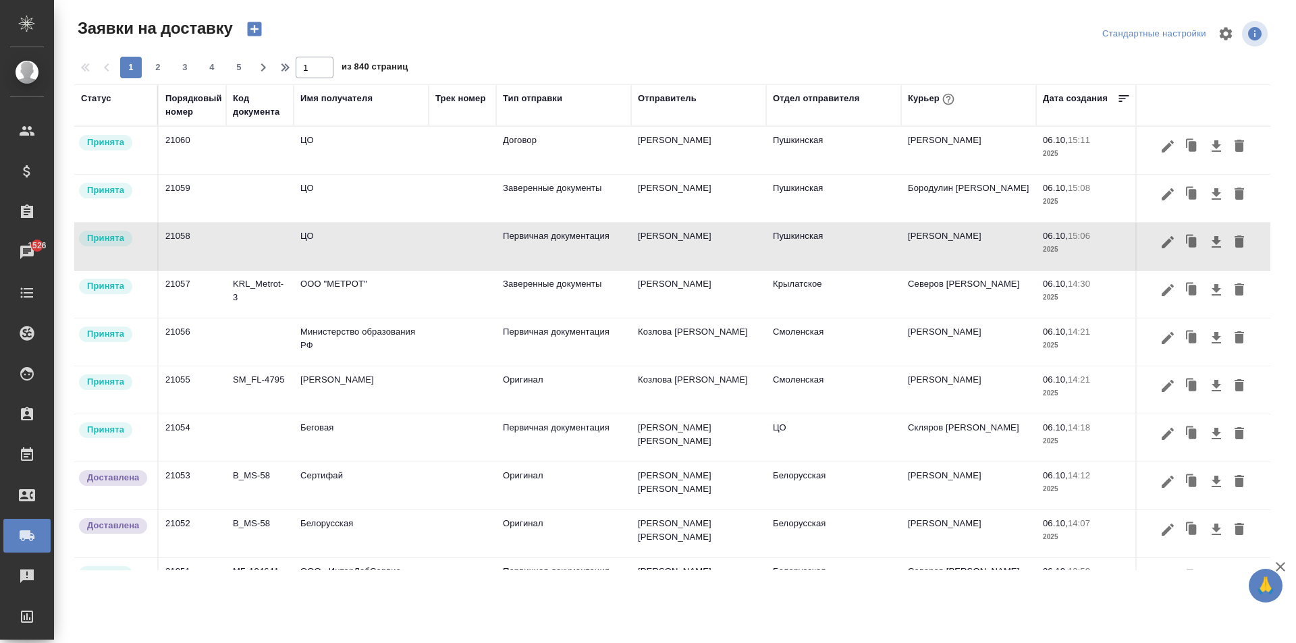
click at [970, 188] on td "Бородулин [PERSON_NAME]" at bounding box center [968, 198] width 135 height 47
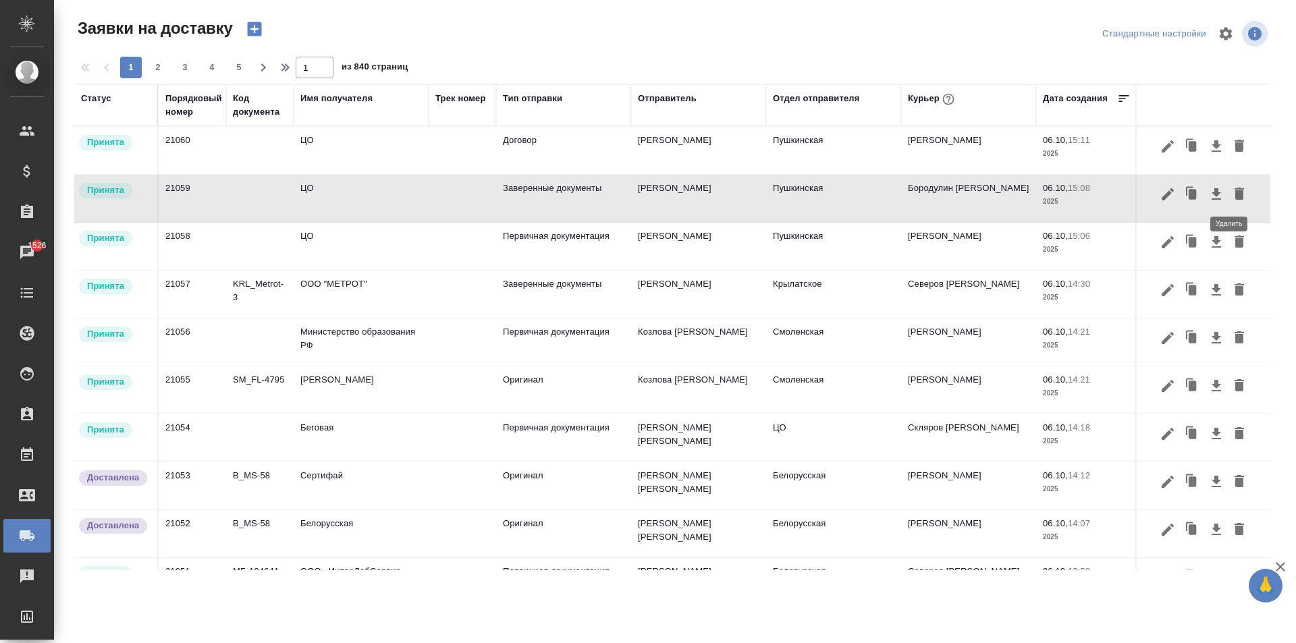
click at [1235, 194] on icon "button" at bounding box center [1239, 194] width 9 height 12
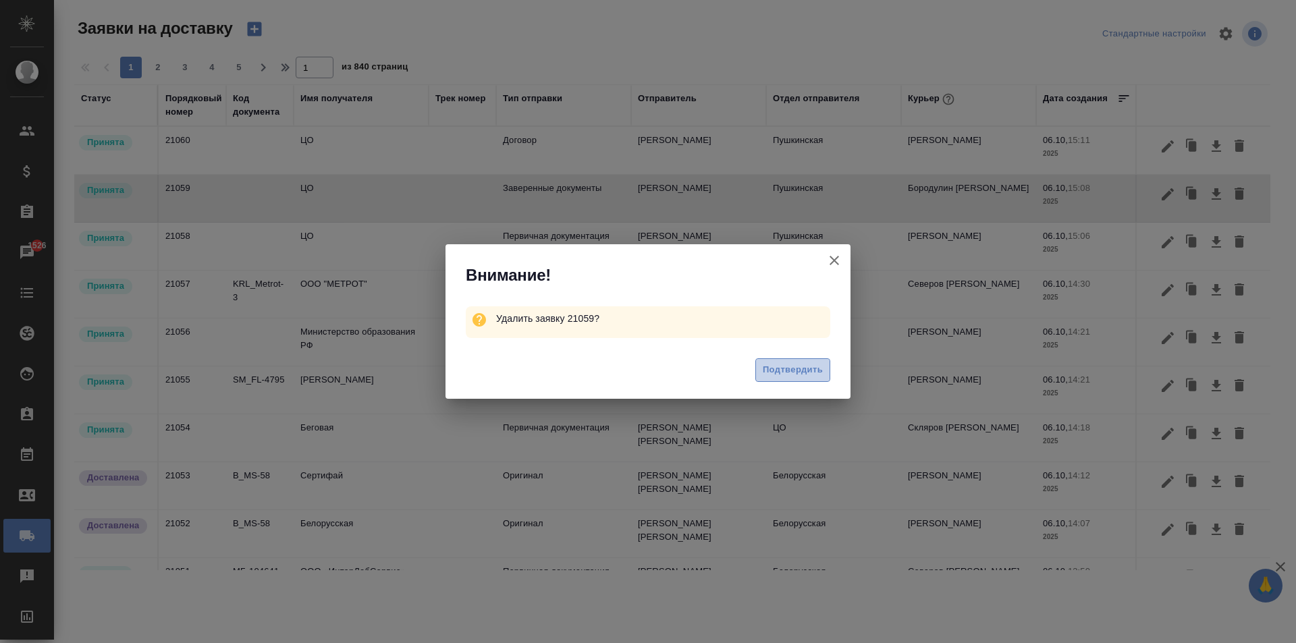
click at [794, 375] on span "Подтвердить" at bounding box center [793, 370] width 60 height 16
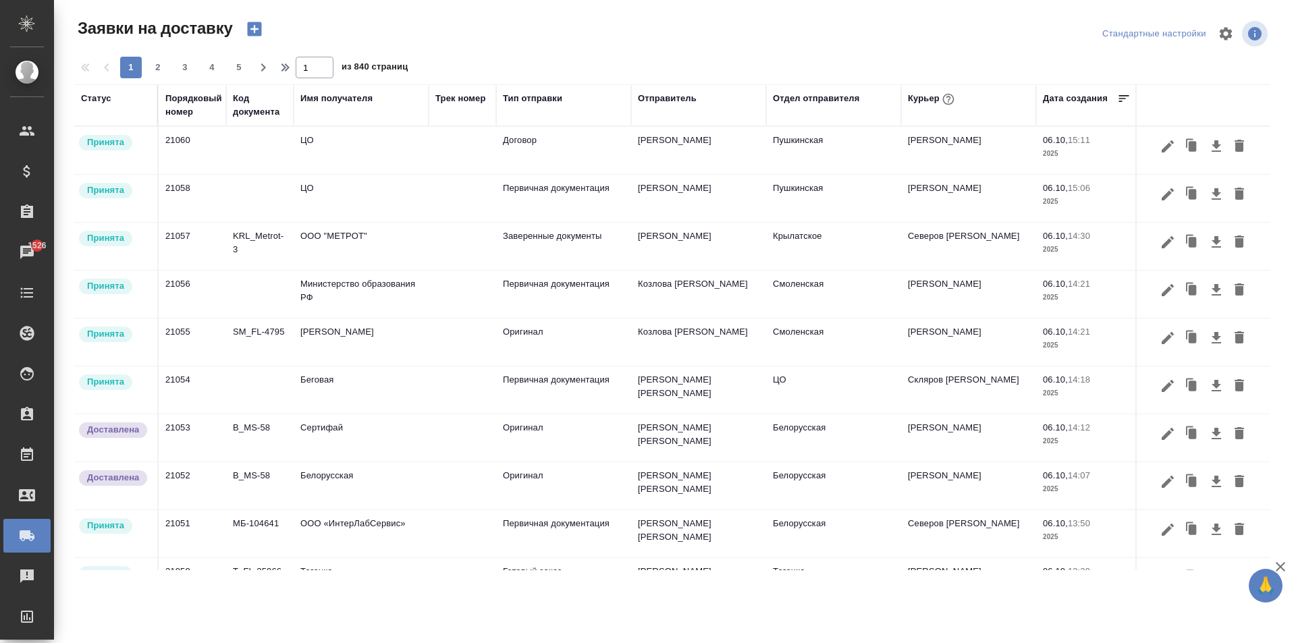
click at [362, 155] on td "ЦО" at bounding box center [361, 150] width 135 height 47
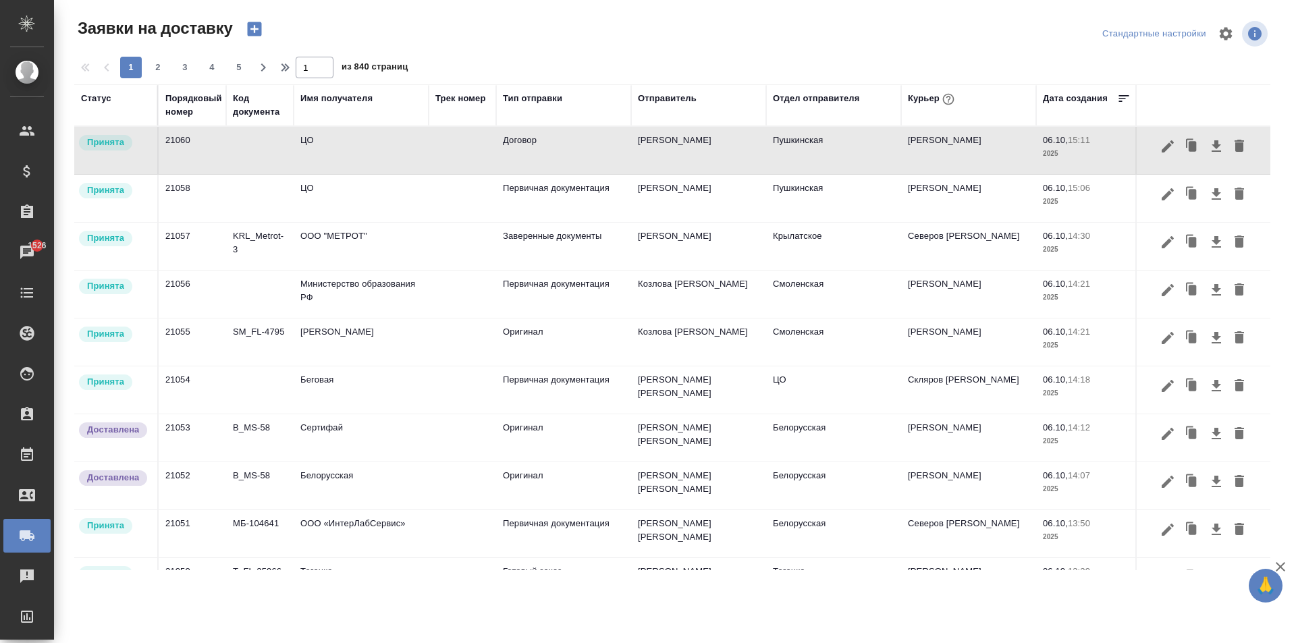
click at [1235, 146] on icon "button" at bounding box center [1239, 146] width 9 height 12
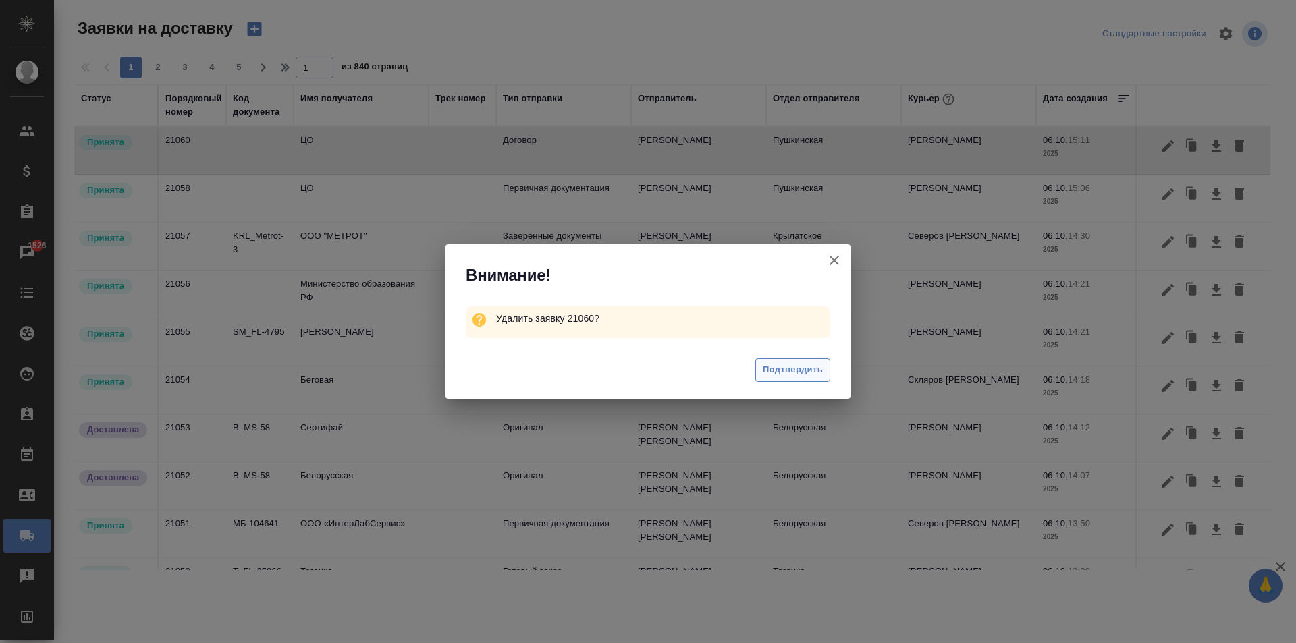
click at [805, 365] on span "Подтвердить" at bounding box center [793, 370] width 60 height 16
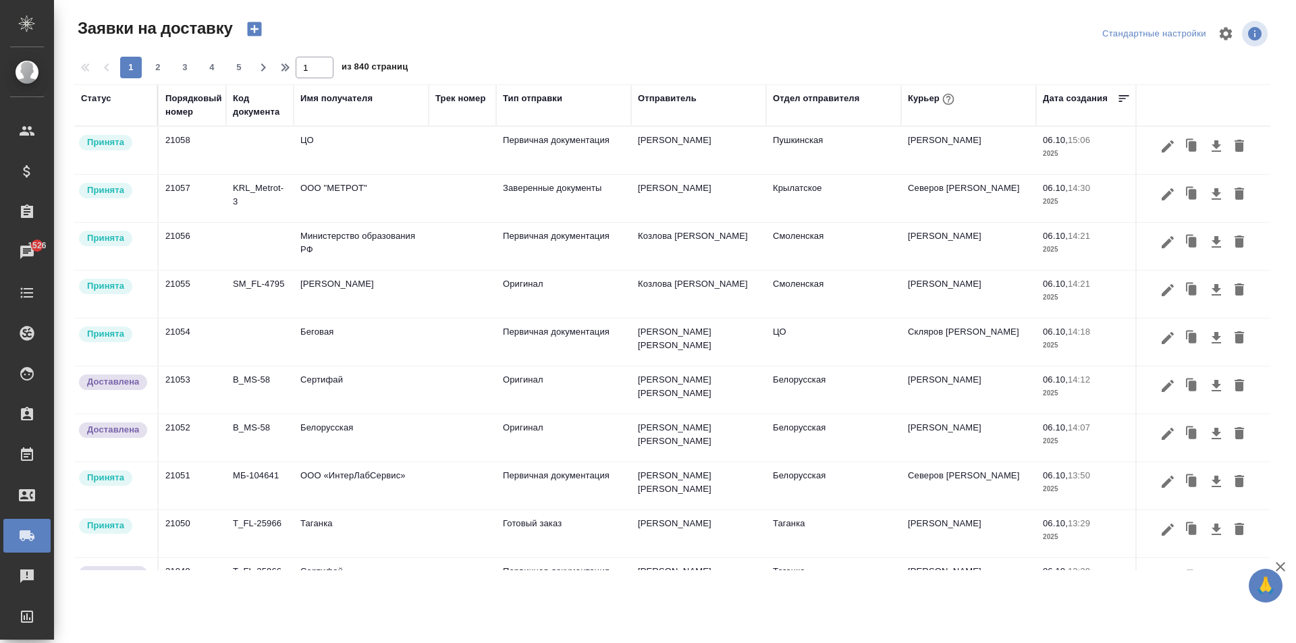
click at [324, 148] on td "ЦО" at bounding box center [361, 150] width 135 height 47
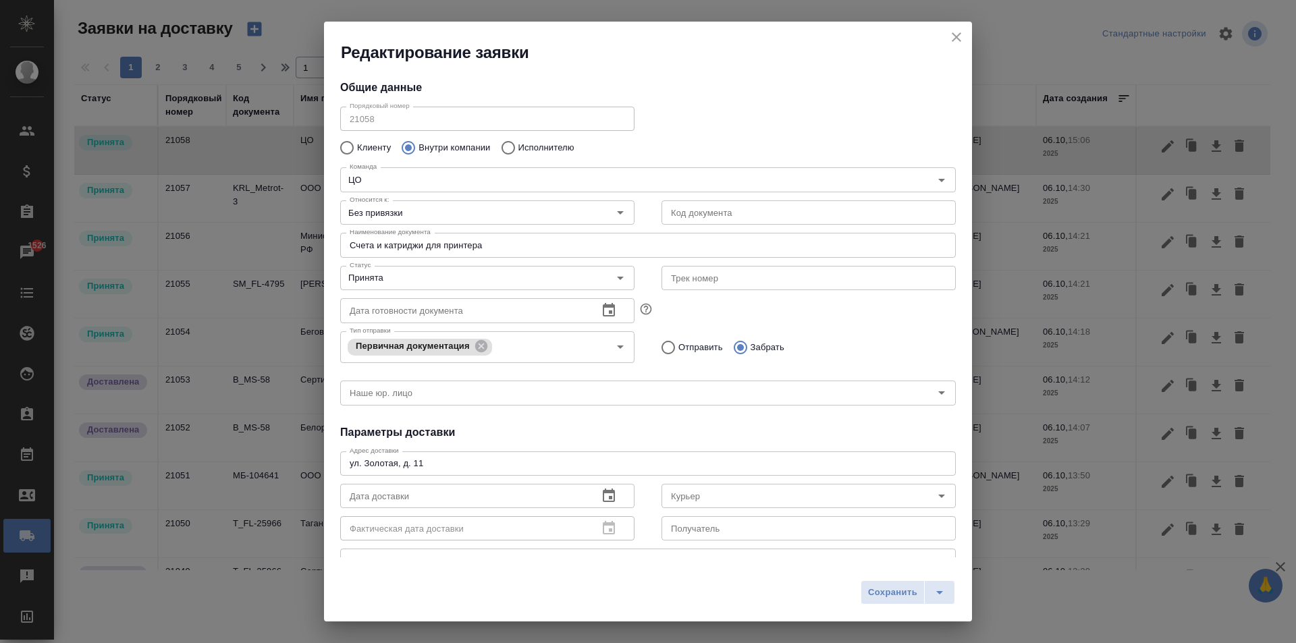
type input "[PERSON_NAME]"
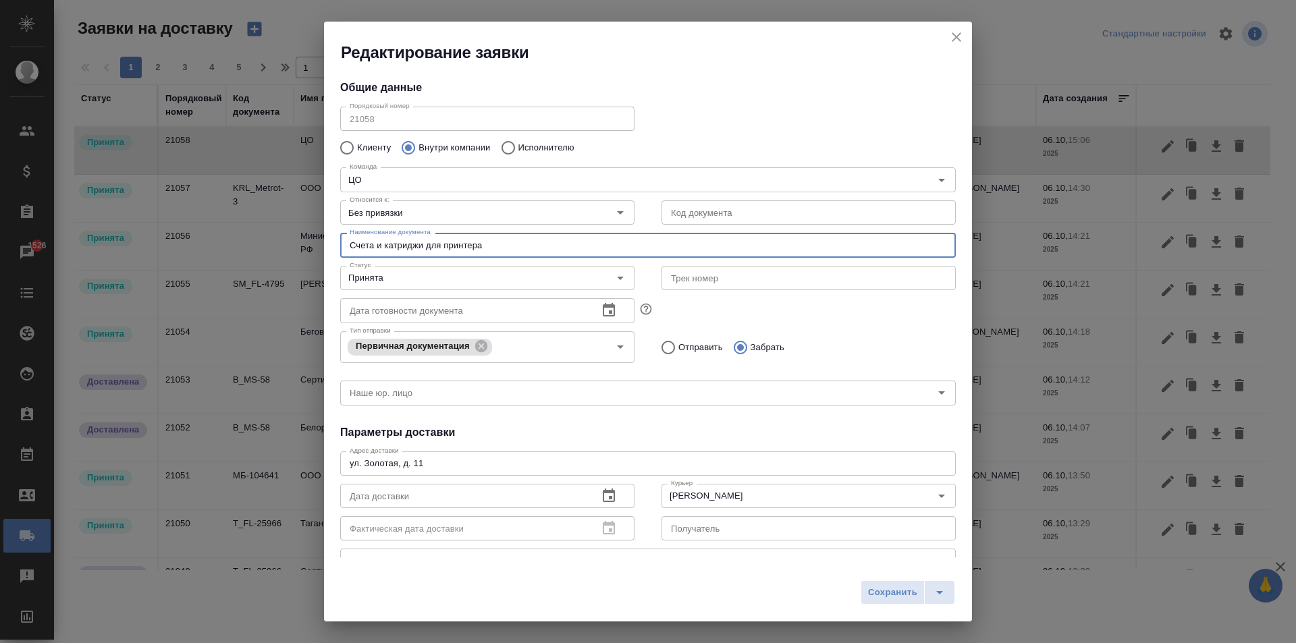
drag, startPoint x: 503, startPoint y: 246, endPoint x: 255, endPoint y: 231, distance: 248.2
click at [255, 231] on div "Редактирование заявки Общие данные Порядковый номер 21058 Порядковый номер Клие…" at bounding box center [648, 321] width 1296 height 643
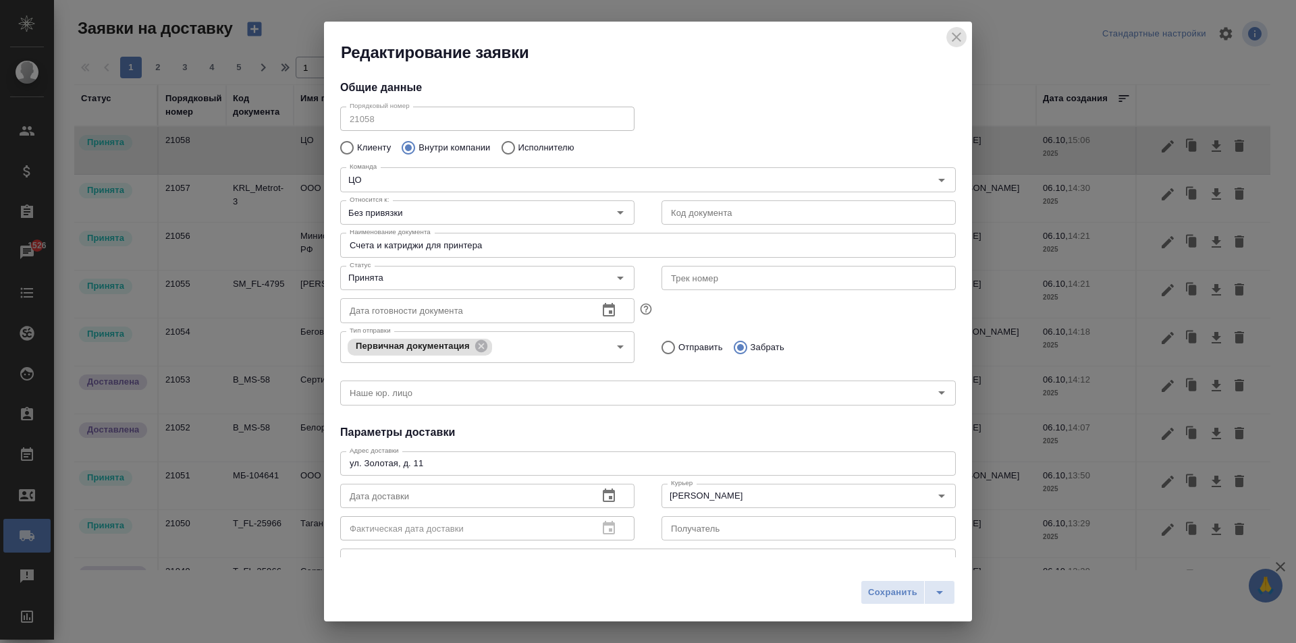
click at [963, 35] on icon "close" at bounding box center [956, 37] width 16 height 16
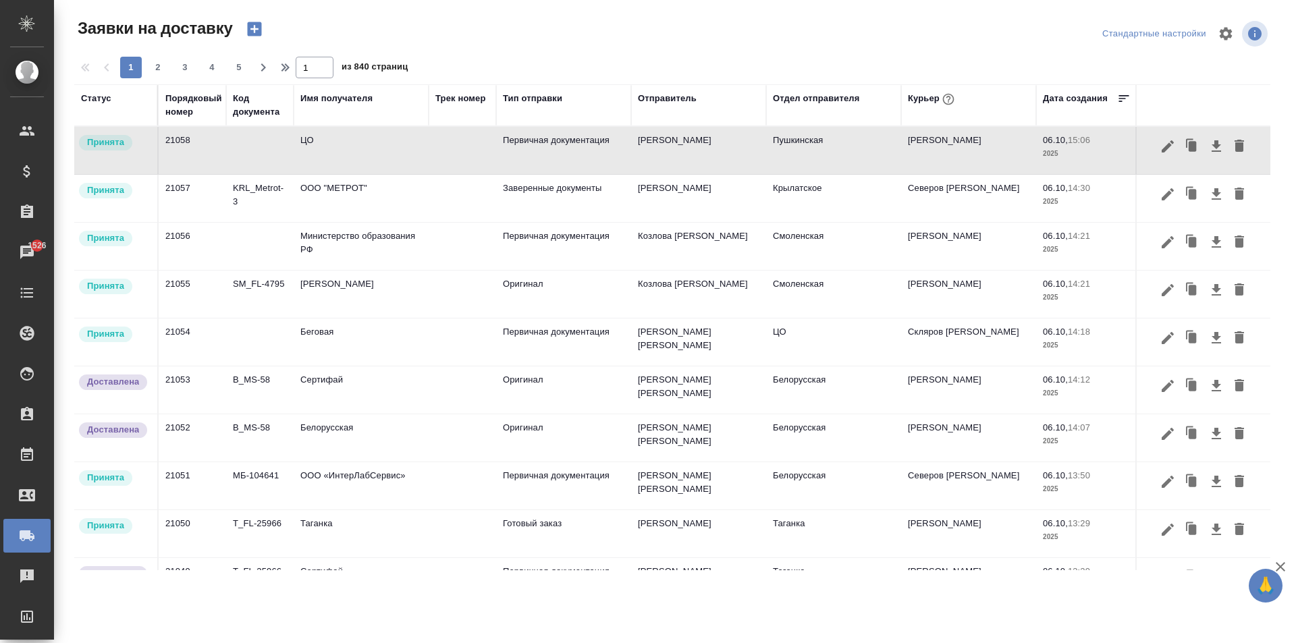
click at [362, 136] on td "ЦО" at bounding box center [361, 150] width 135 height 47
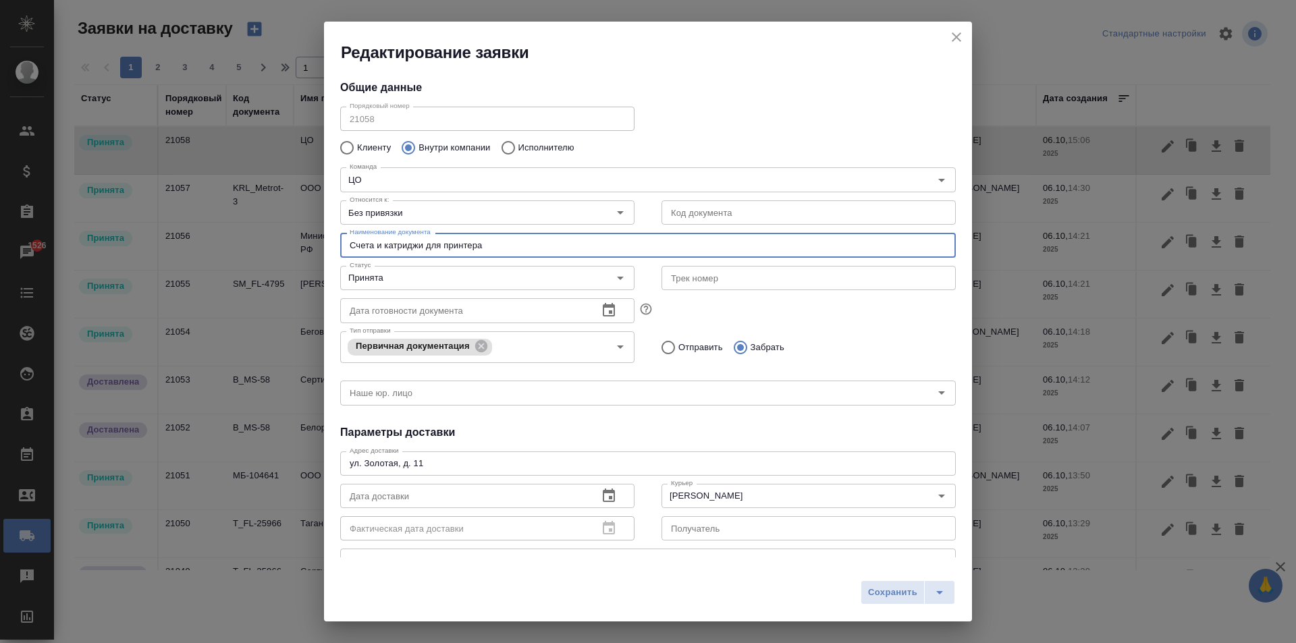
drag, startPoint x: 516, startPoint y: 245, endPoint x: 315, endPoint y: 246, distance: 200.5
click at [324, 246] on div "Общие данные Порядковый номер 21058 Порядковый номер Клиенту Внутри компании Ис…" at bounding box center [648, 310] width 648 height 494
type input "Документы и чеки для бухгалтерии"
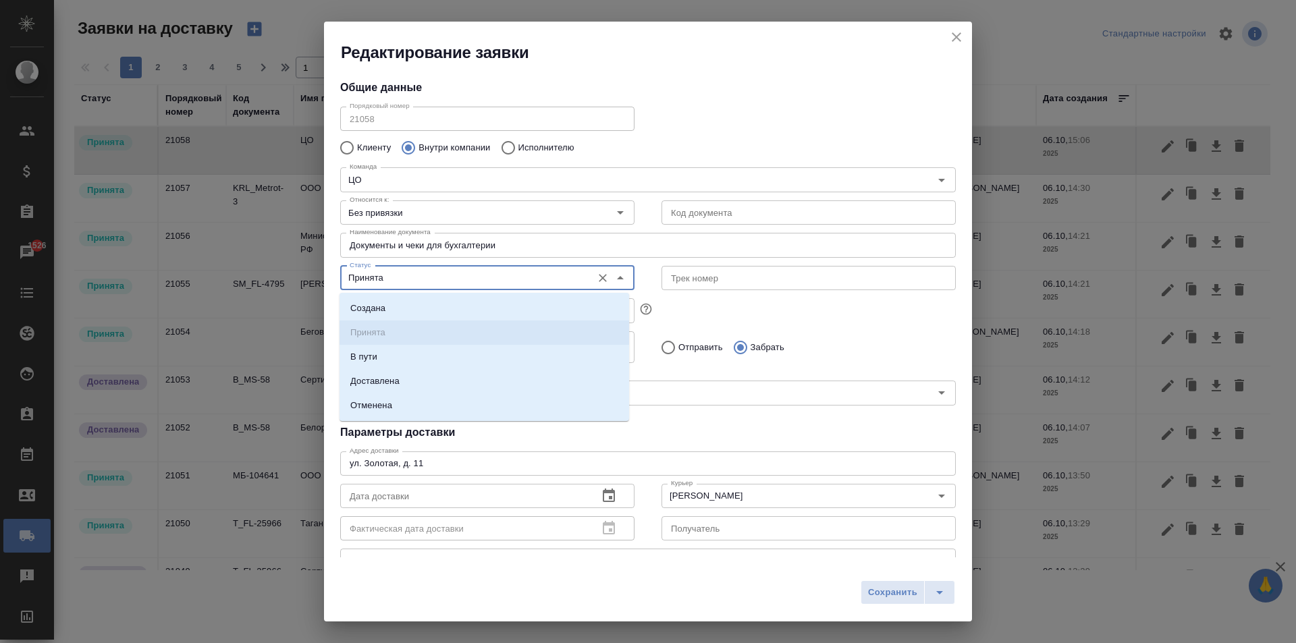
click at [412, 280] on input "Принята" at bounding box center [464, 278] width 241 height 16
click at [391, 377] on p "Доставлена" at bounding box center [374, 381] width 49 height 13
type input "Доставлена"
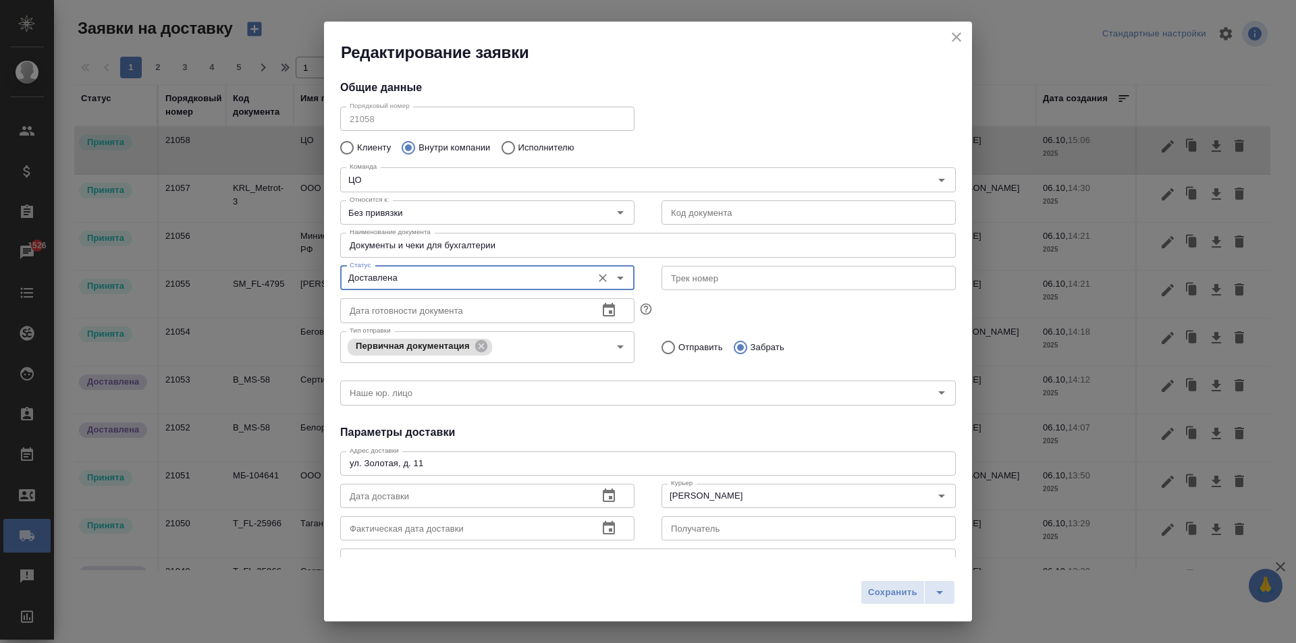
click at [603, 499] on icon "button" at bounding box center [609, 496] width 16 height 16
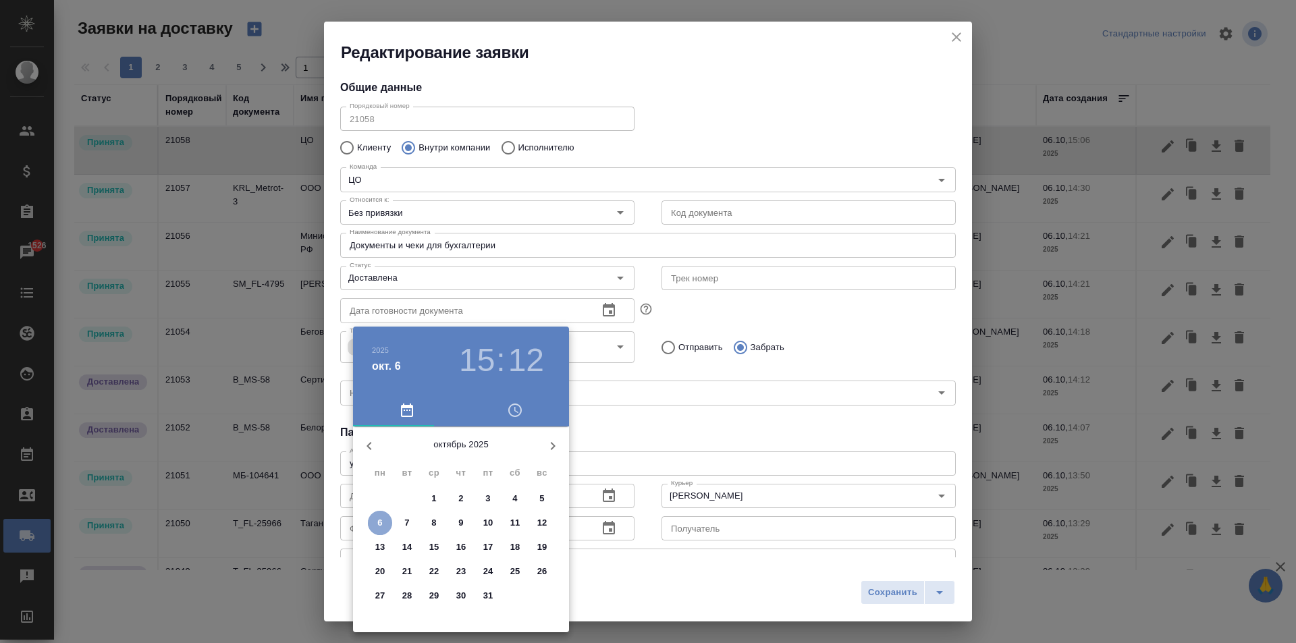
click at [385, 520] on span "6" at bounding box center [380, 522] width 24 height 13
type input "06.10.2025 15:12"
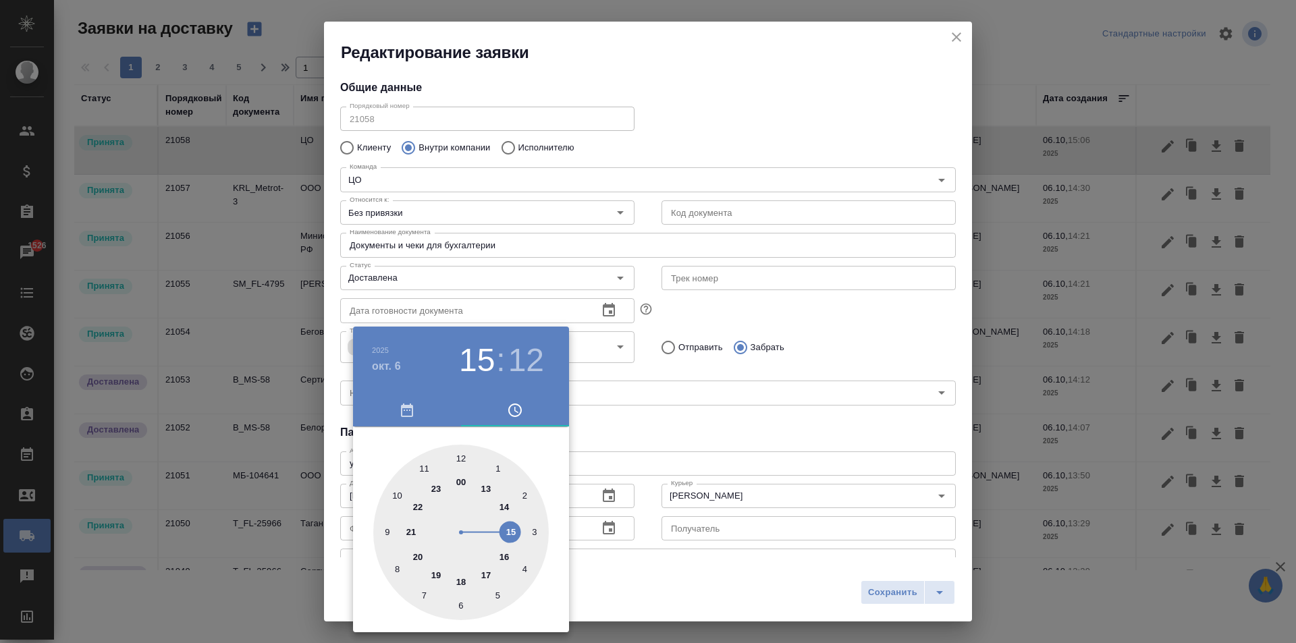
click at [591, 478] on div at bounding box center [648, 321] width 1296 height 643
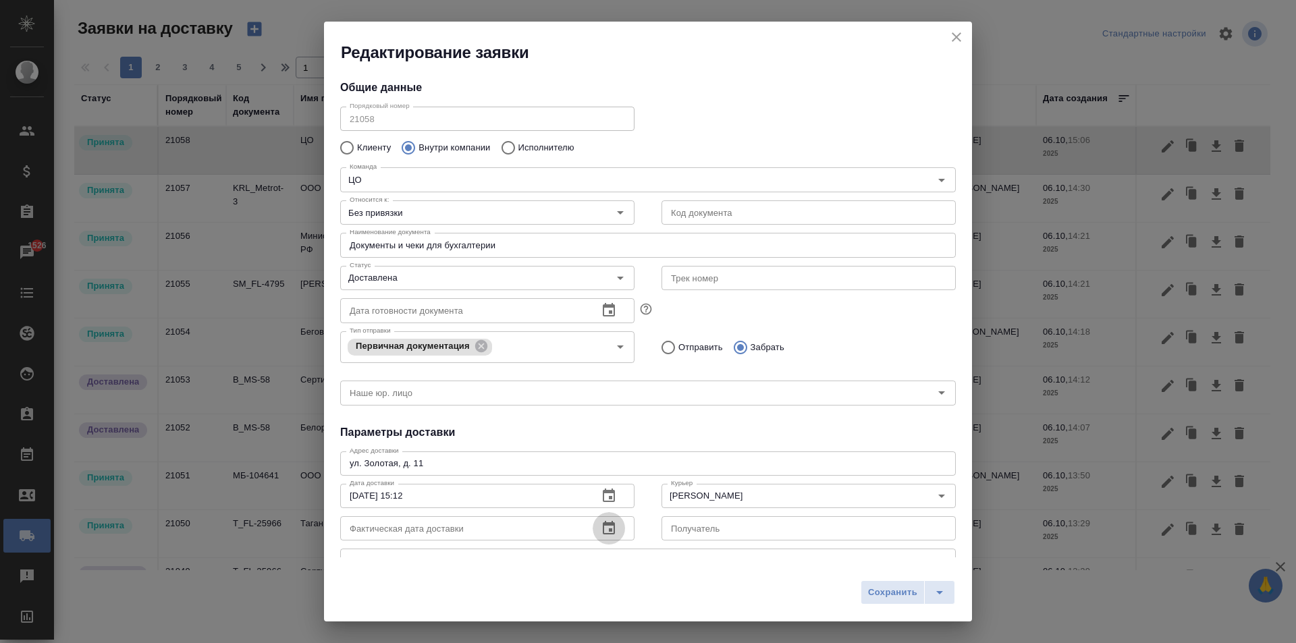
click at [605, 535] on icon "button" at bounding box center [609, 528] width 16 height 16
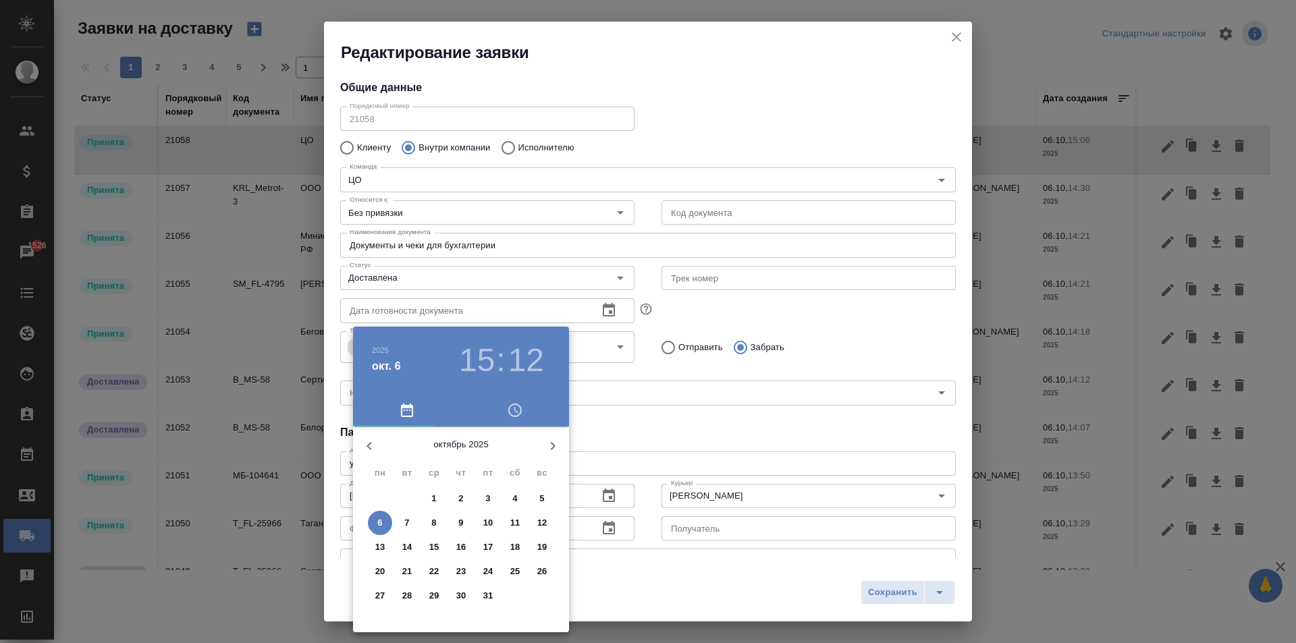
click at [378, 522] on p "6" at bounding box center [379, 522] width 5 height 13
type input "06.10.2025 15:12"
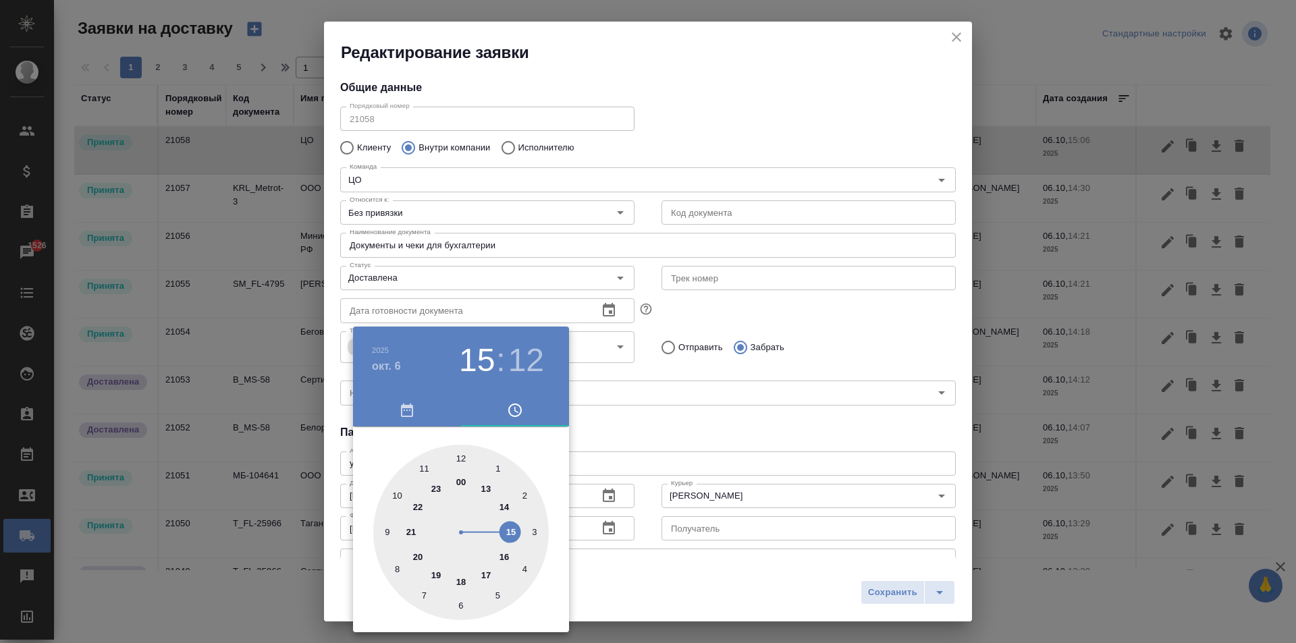
click at [904, 408] on div at bounding box center [648, 321] width 1296 height 643
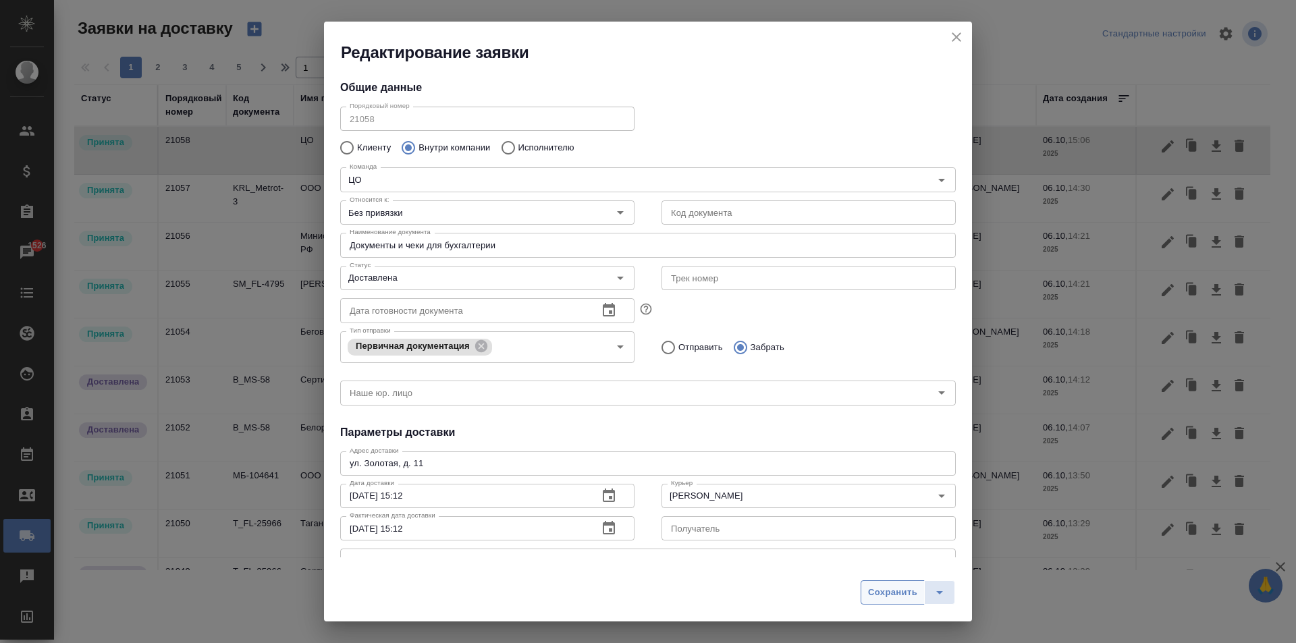
click at [888, 595] on span "Сохранить" at bounding box center [892, 593] width 49 height 16
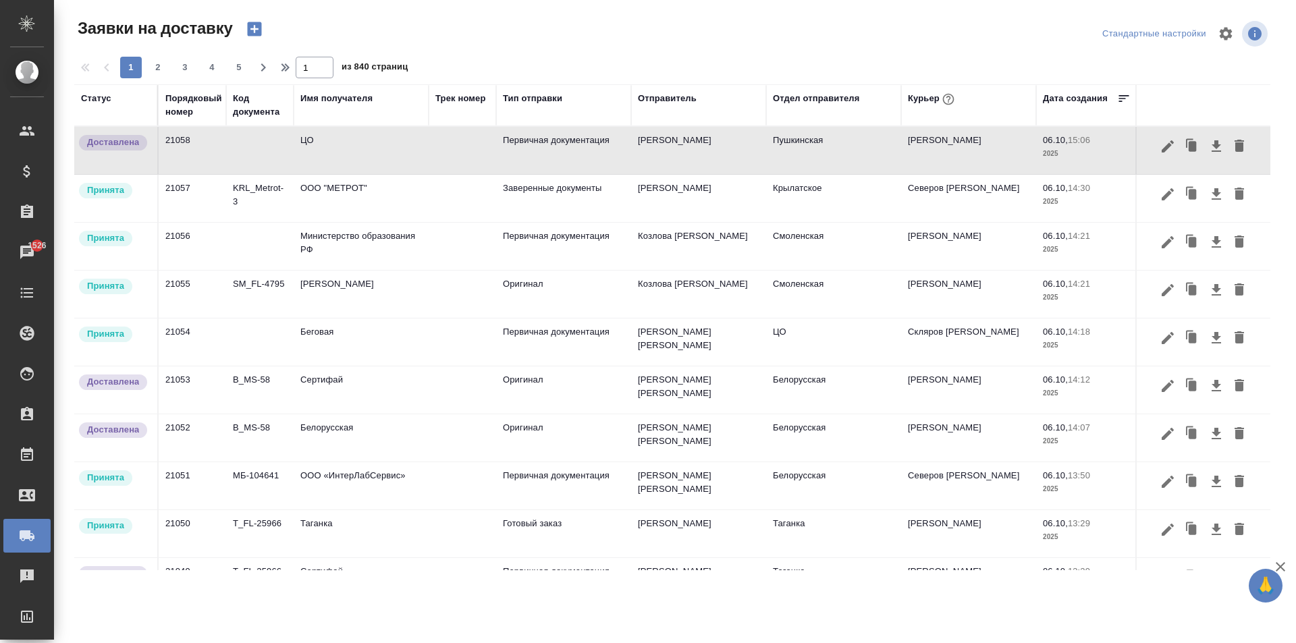
click at [323, 151] on td "ЦО" at bounding box center [361, 150] width 135 height 47
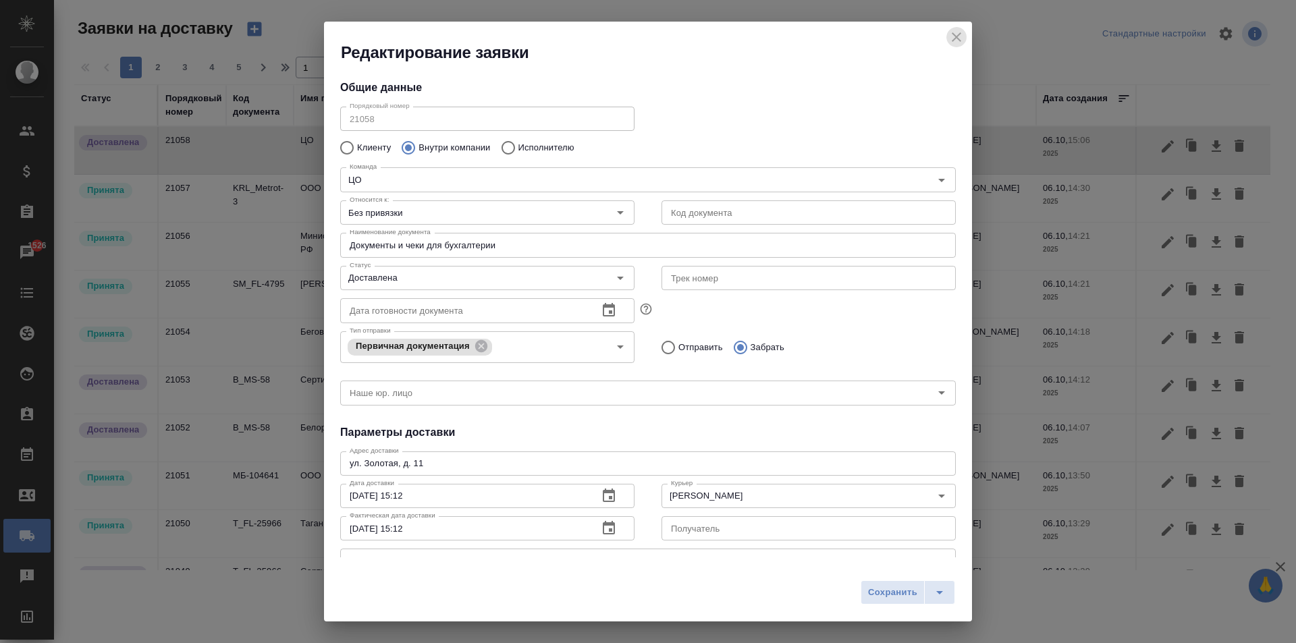
click at [956, 37] on icon "close" at bounding box center [956, 36] width 9 height 9
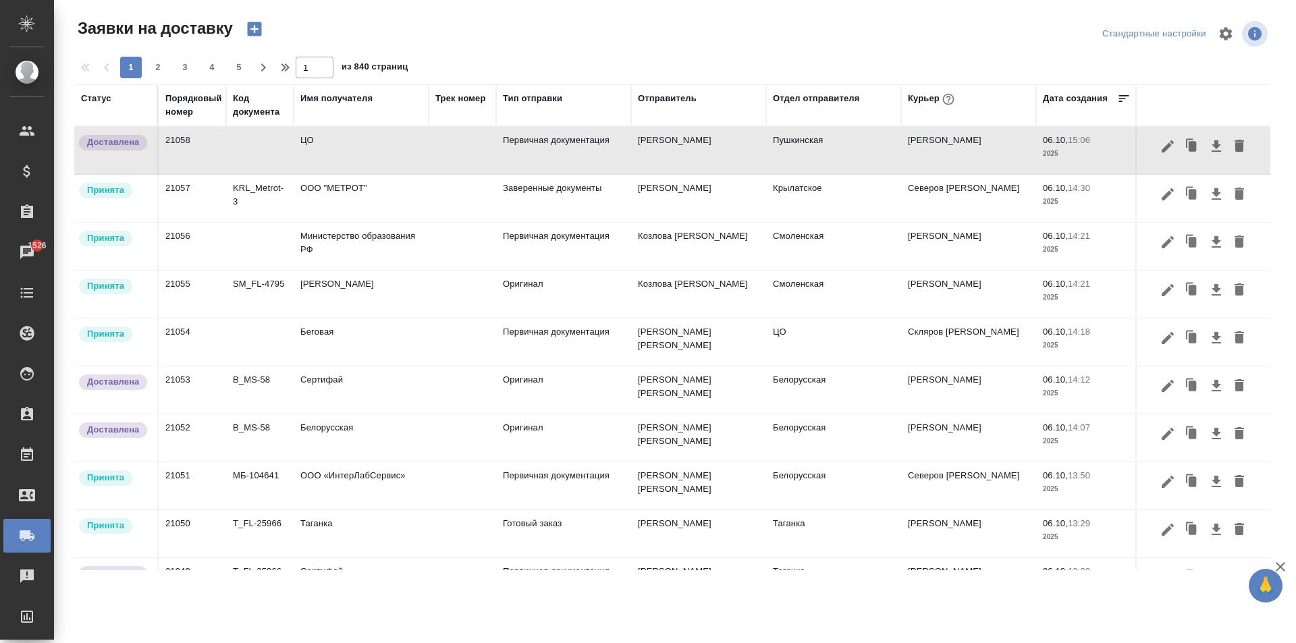
click at [927, 103] on div "Курьер" at bounding box center [932, 99] width 49 height 18
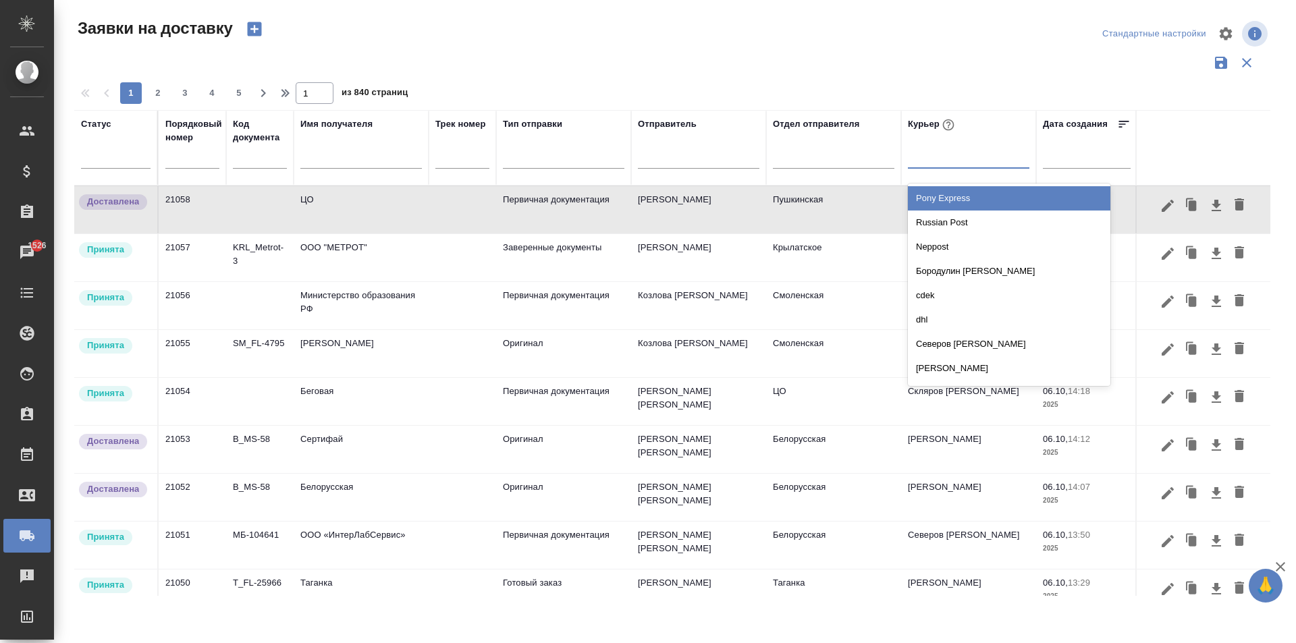
click at [929, 157] on div at bounding box center [968, 155] width 121 height 20
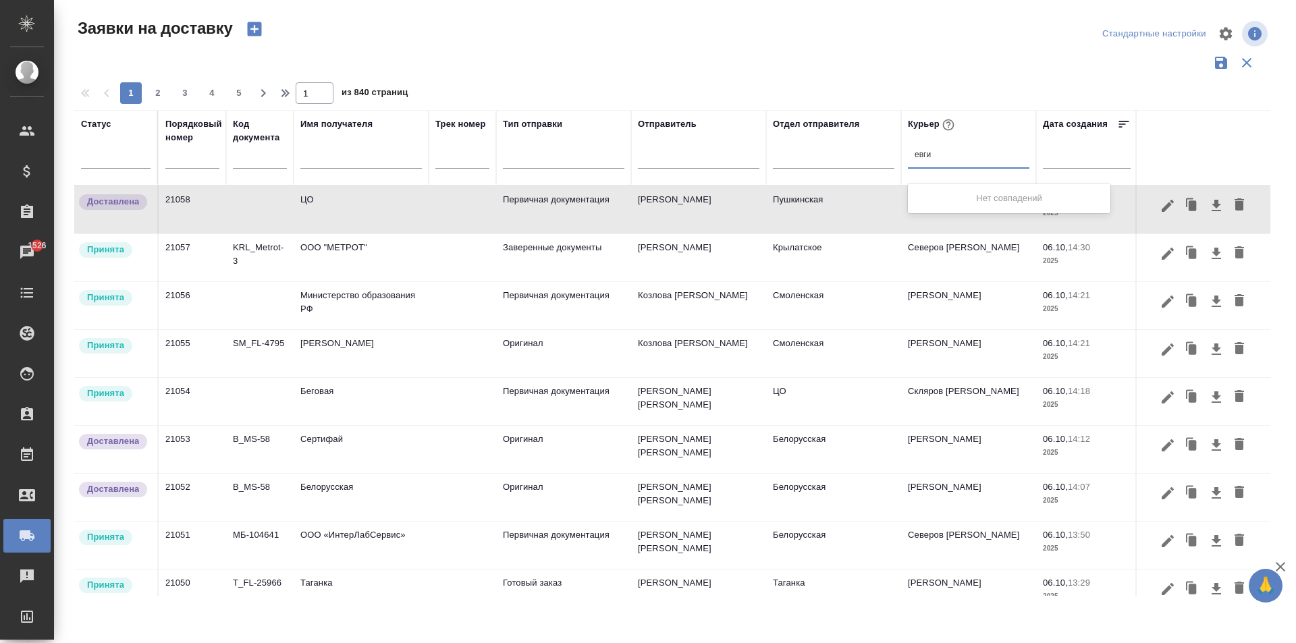
type input "евг"
click at [982, 199] on div "[PERSON_NAME]" at bounding box center [1009, 198] width 202 height 24
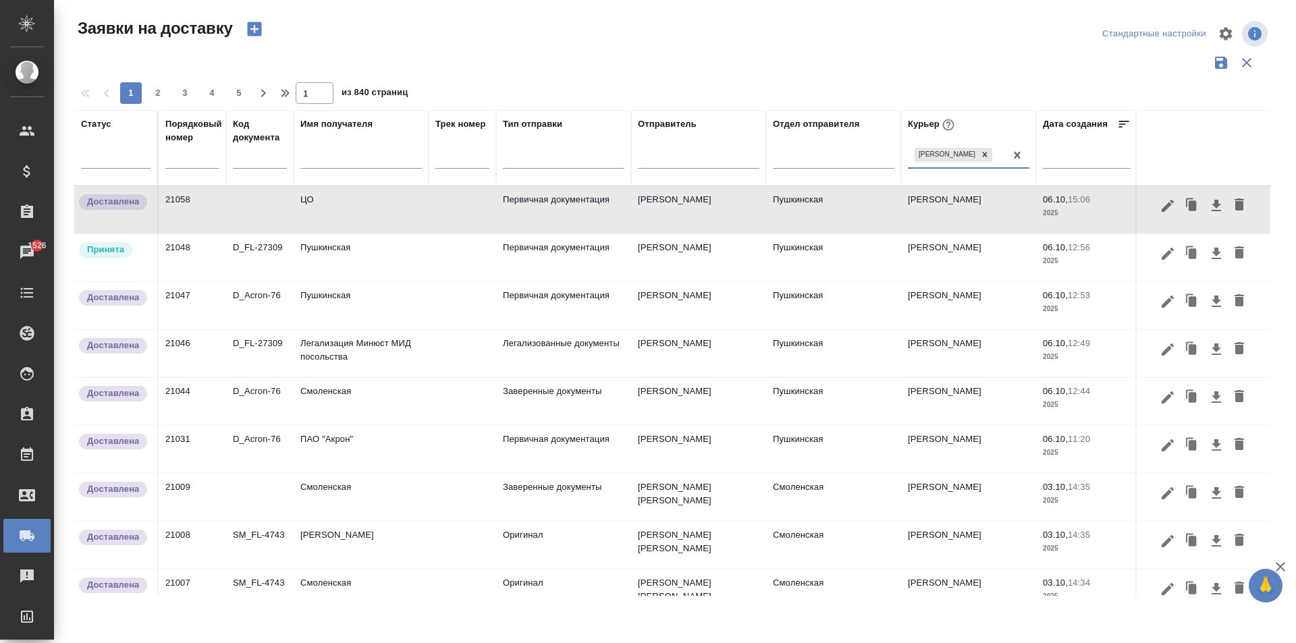
click at [344, 263] on td "Пушкинская" at bounding box center [361, 257] width 135 height 47
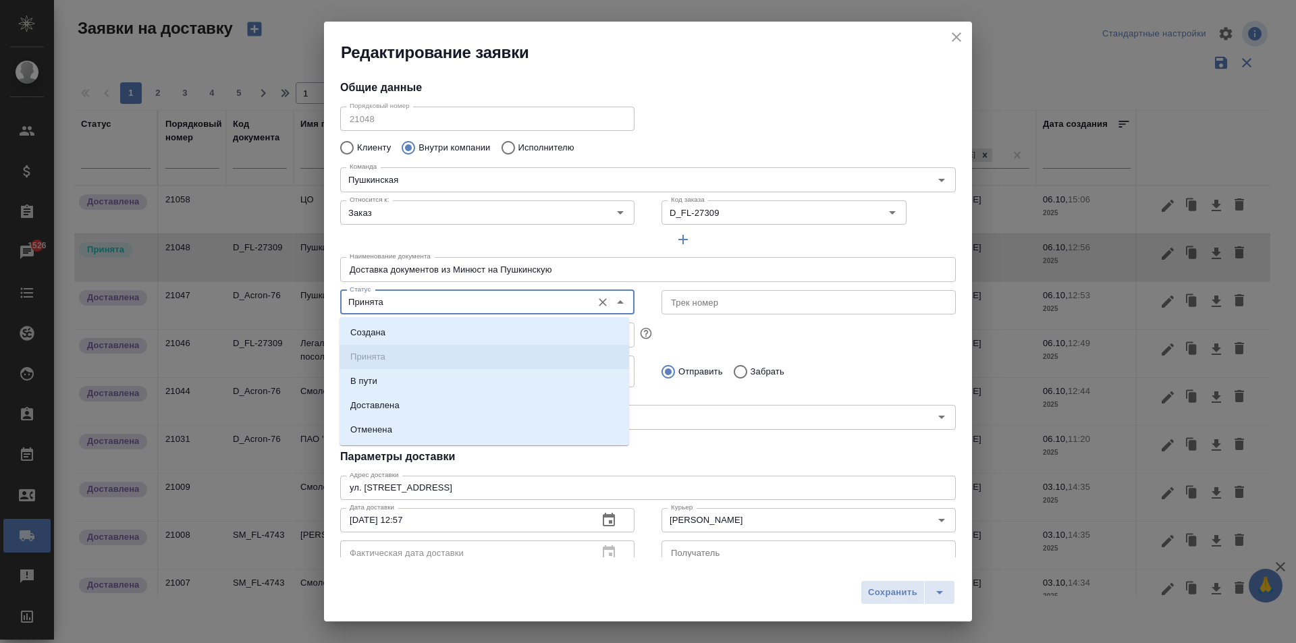
click at [406, 306] on input "Принята" at bounding box center [464, 302] width 241 height 16
click at [397, 410] on p "Доставлена" at bounding box center [374, 405] width 49 height 13
type input "Доставлена"
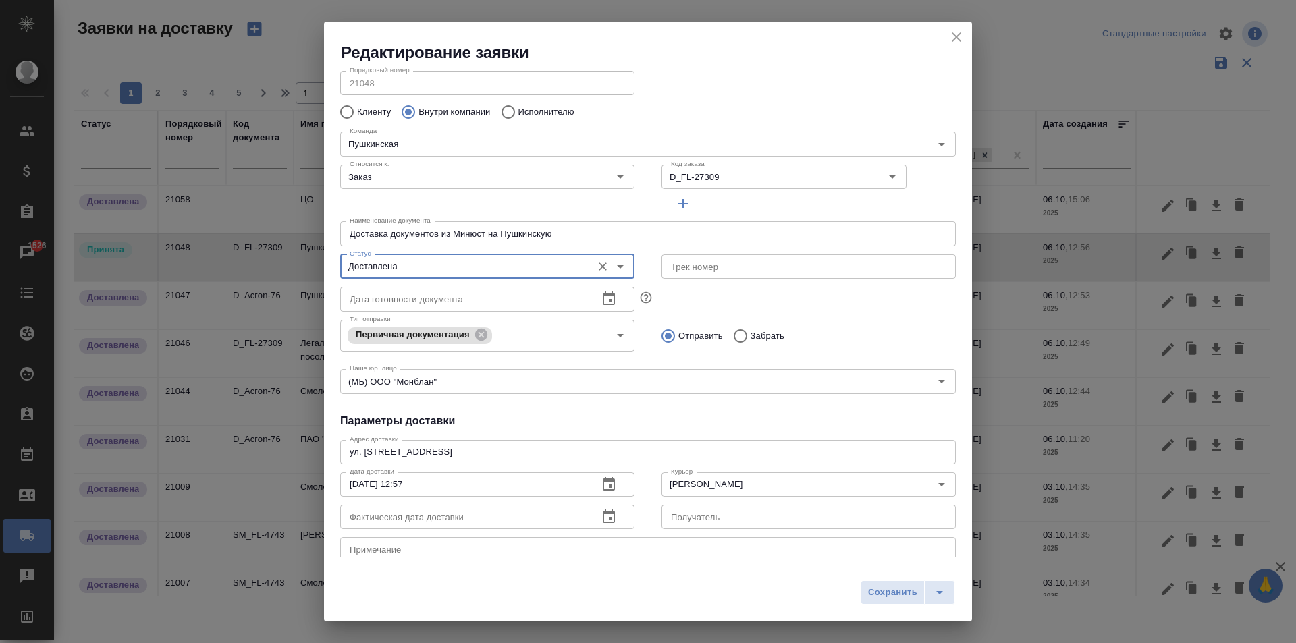
scroll to position [67, 0]
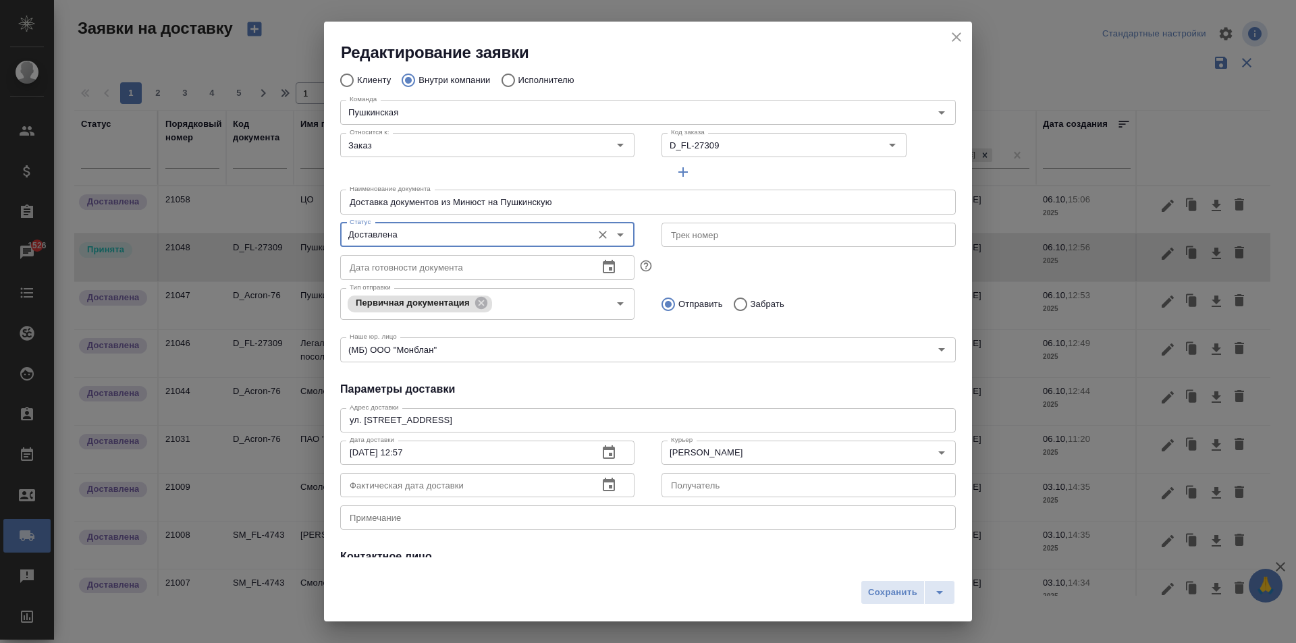
click at [602, 486] on icon "button" at bounding box center [609, 485] width 16 height 16
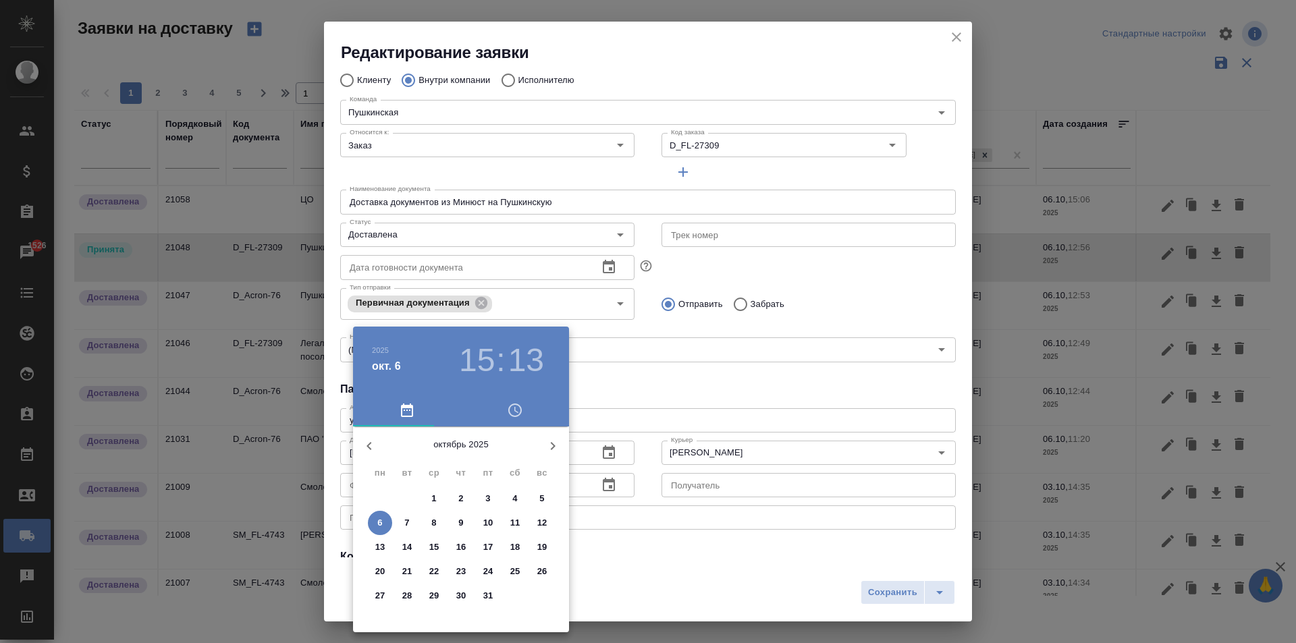
click at [381, 526] on p "6" at bounding box center [379, 522] width 5 height 13
type input "06.10.2025 15:13"
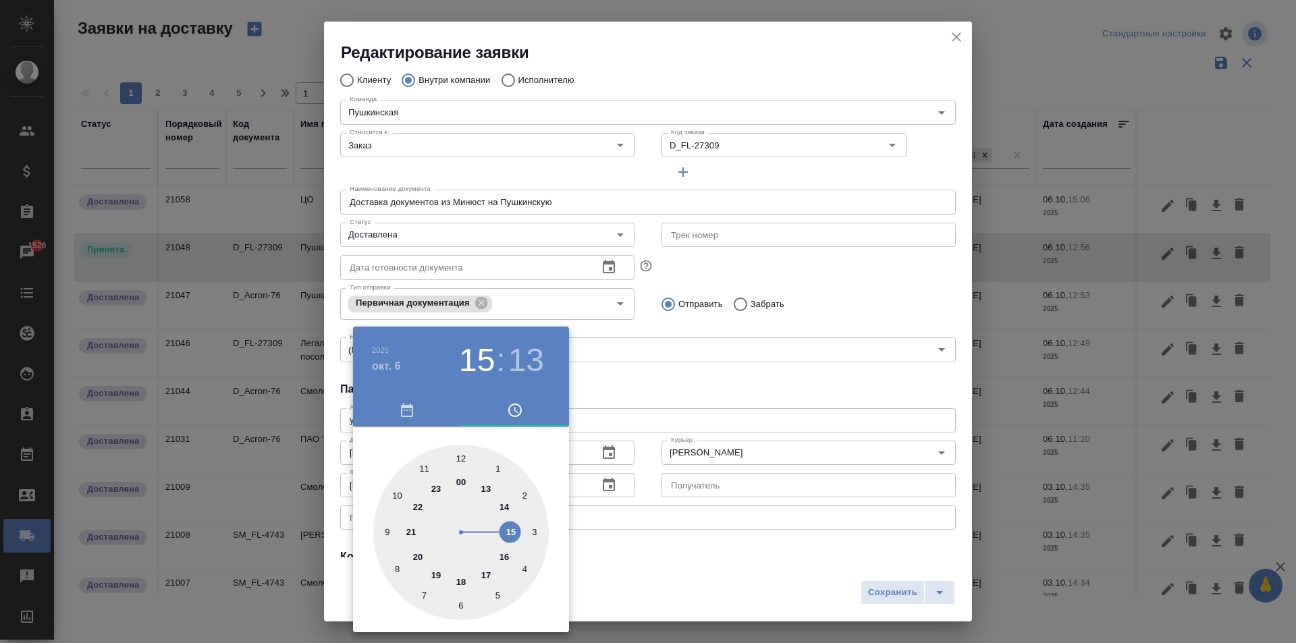
click at [702, 395] on div at bounding box center [648, 321] width 1296 height 643
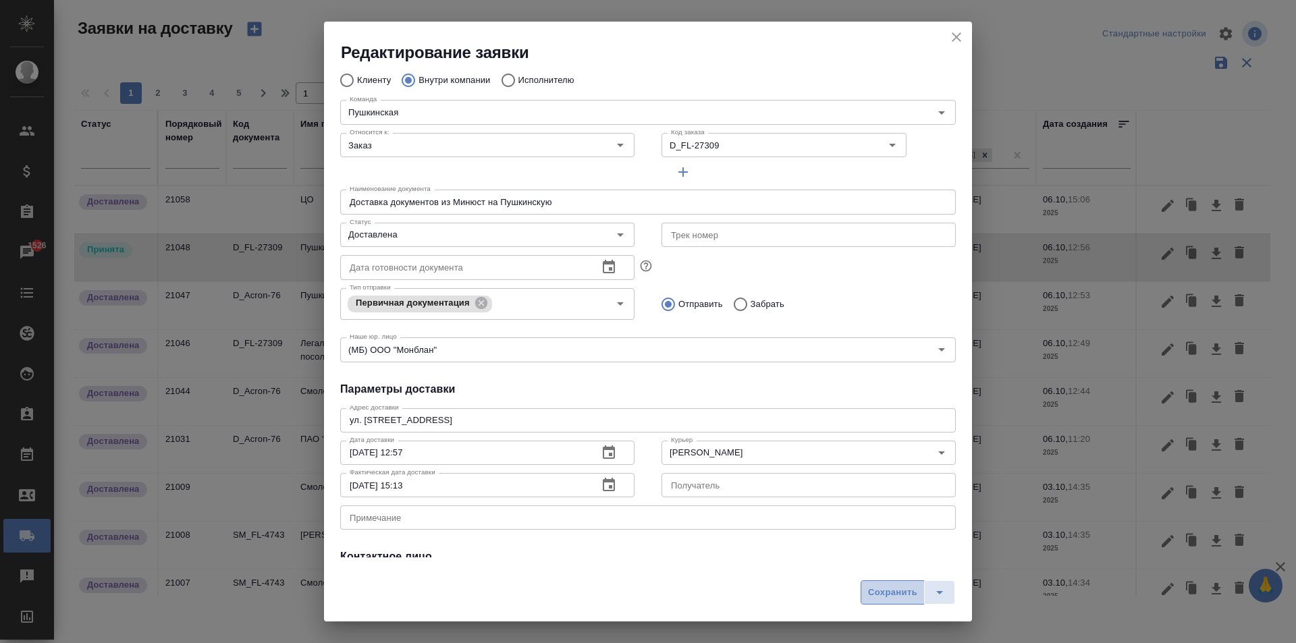
click at [873, 594] on span "Сохранить" at bounding box center [892, 593] width 49 height 16
